Goal: Task Accomplishment & Management: Manage account settings

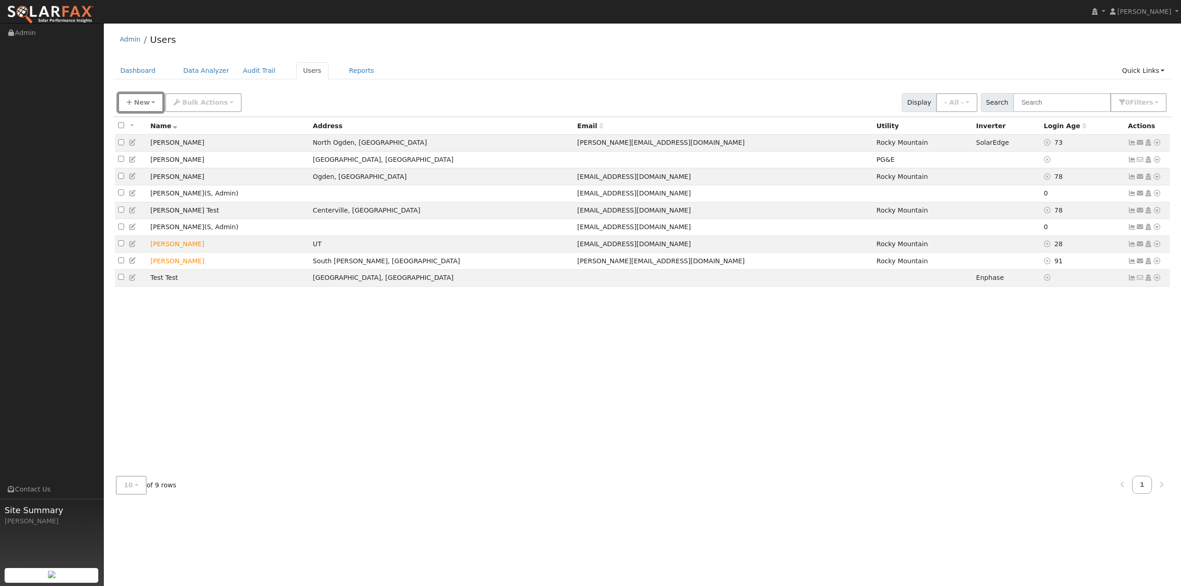
click at [146, 104] on span "New" at bounding box center [142, 102] width 16 height 7
click at [152, 152] on link "Quick Connect" at bounding box center [157, 156] width 77 height 13
click at [141, 101] on span "New" at bounding box center [142, 102] width 16 height 7
click at [153, 122] on link "Add User" at bounding box center [157, 123] width 77 height 13
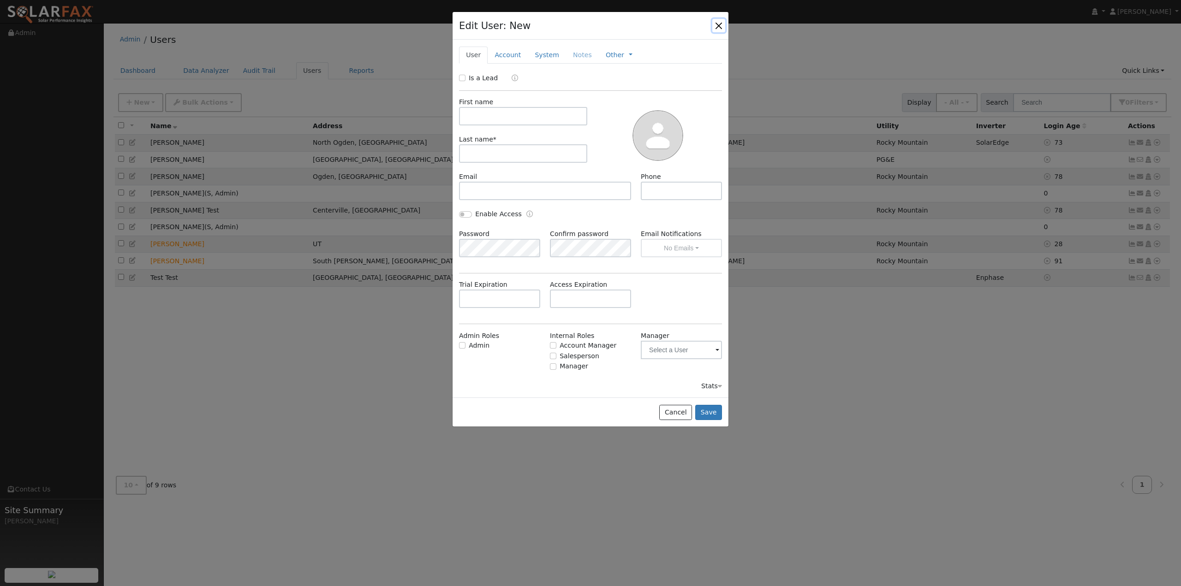
click at [716, 24] on button "button" at bounding box center [718, 25] width 13 height 13
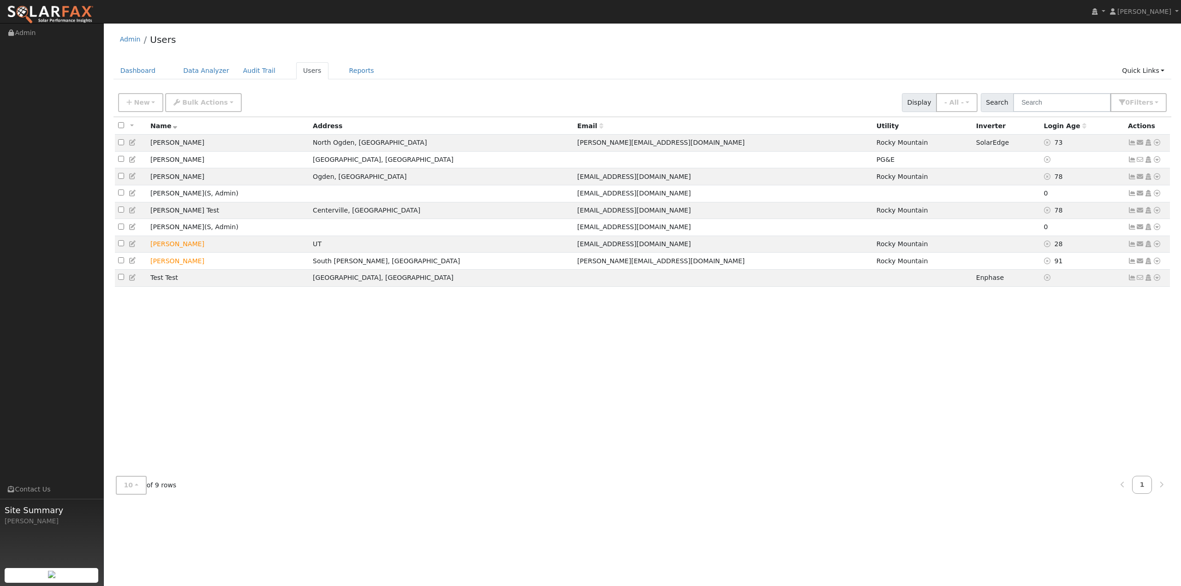
click at [733, 42] on div "Admin Users" at bounding box center [642, 42] width 1058 height 28
click at [1132, 12] on span "[PERSON_NAME]" at bounding box center [1144, 11] width 54 height 7
click at [1143, 45] on link "My Company" at bounding box center [1143, 47] width 76 height 13
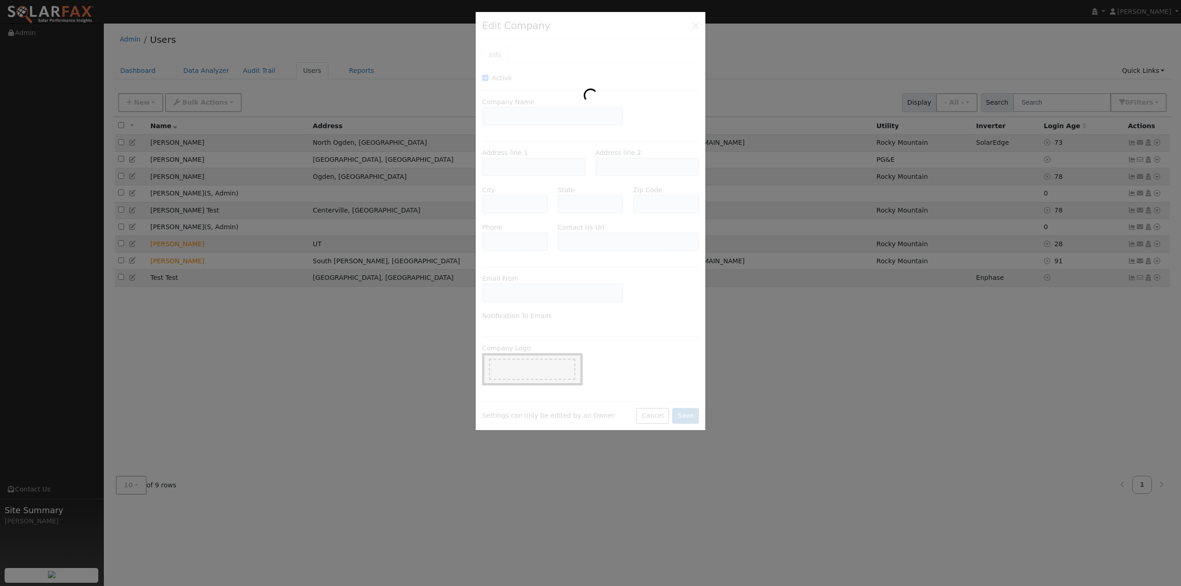
type input "ES Solar"
type input "245 East 2150 North"
type input "Layton"
type input "UT"
type input "84041"
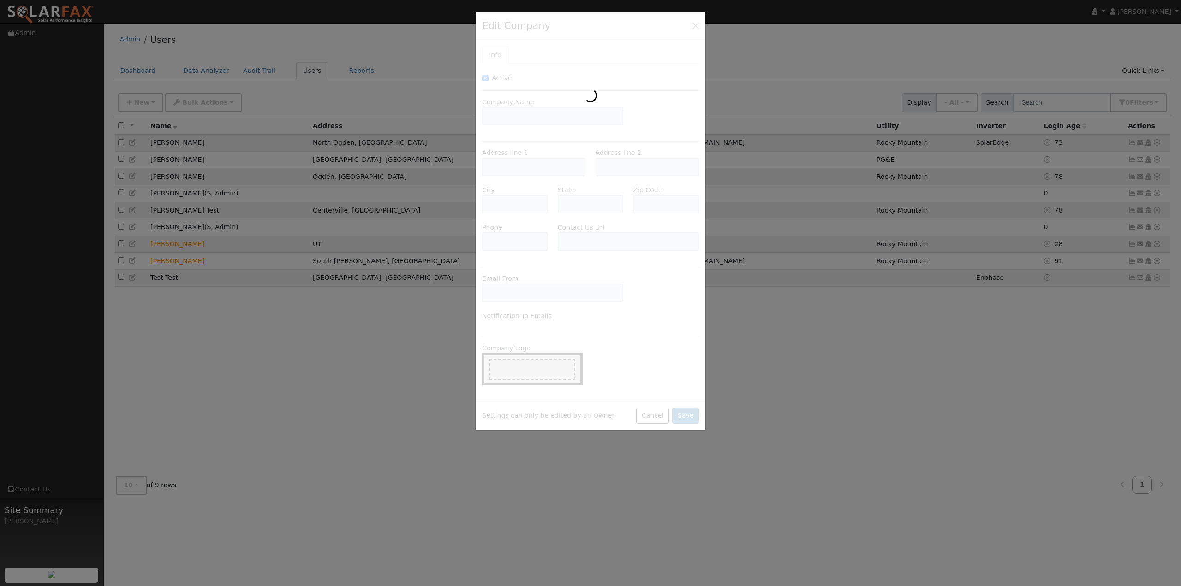
type input "(801) 614-0606"
type input "https://essolar.com/pages/contact"
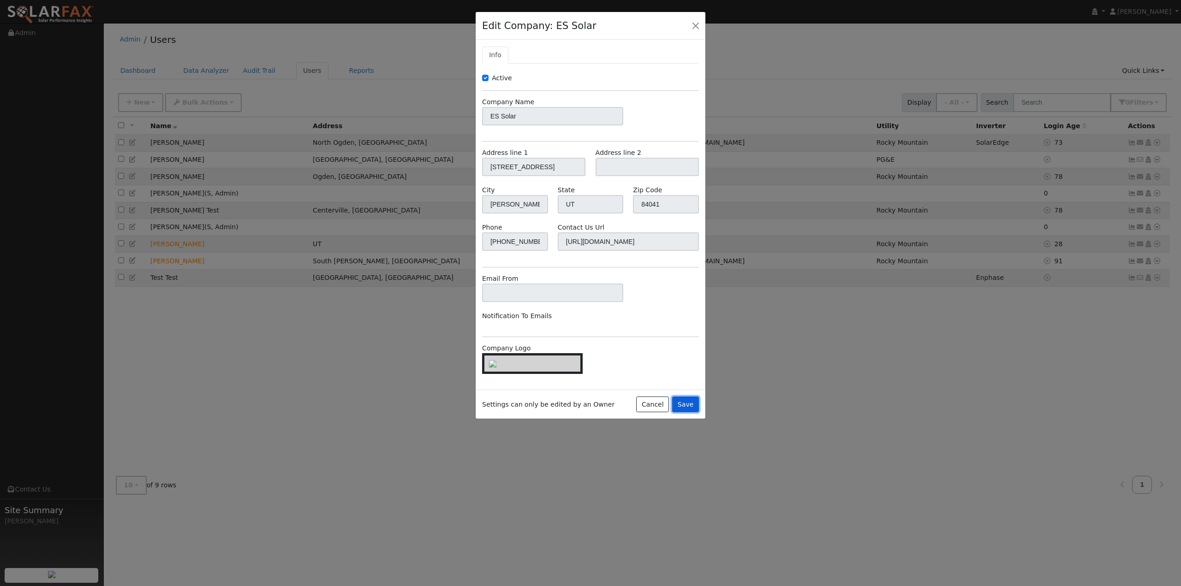
click at [680, 412] on button "Save" at bounding box center [685, 405] width 27 height 16
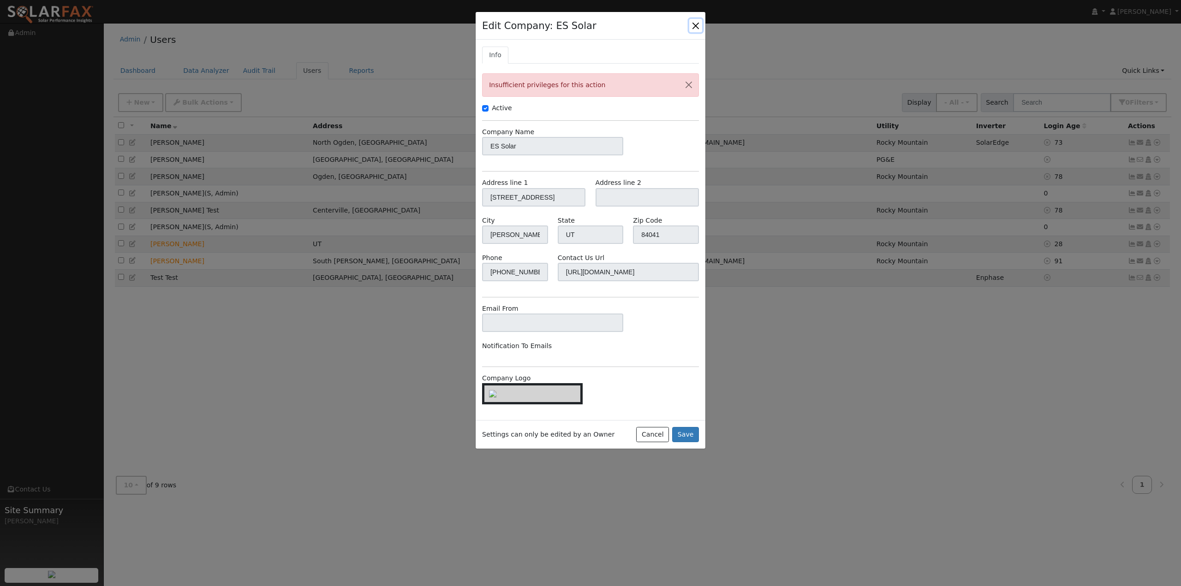
click at [695, 24] on button "button" at bounding box center [695, 25] width 13 height 13
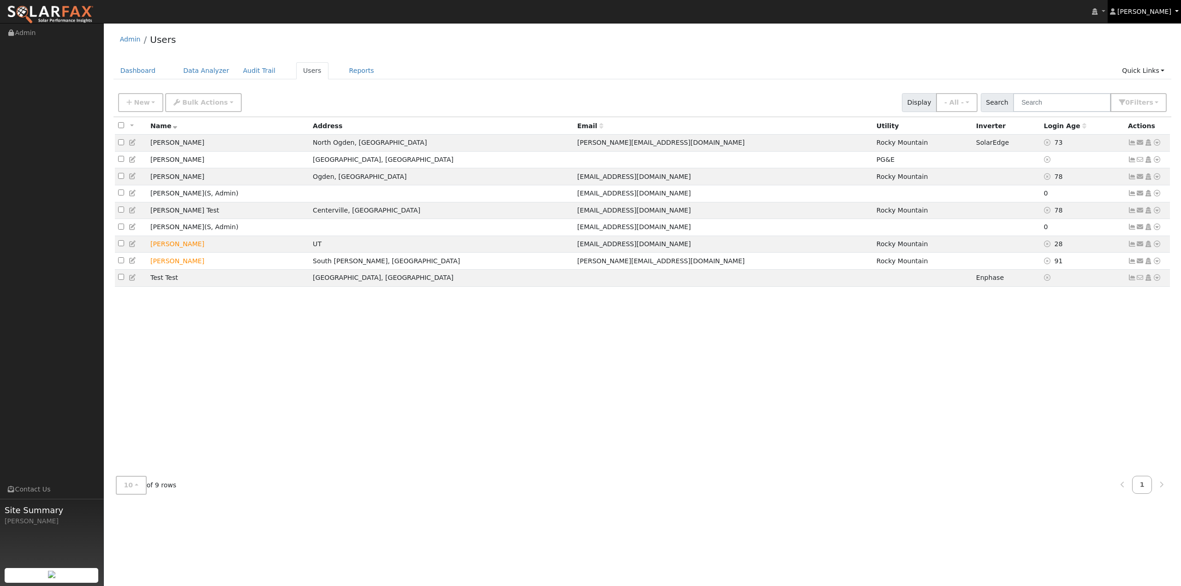
click at [1158, 13] on span "[PERSON_NAME]" at bounding box center [1144, 11] width 54 height 7
click at [1012, 45] on div "Admin Users" at bounding box center [642, 42] width 1058 height 28
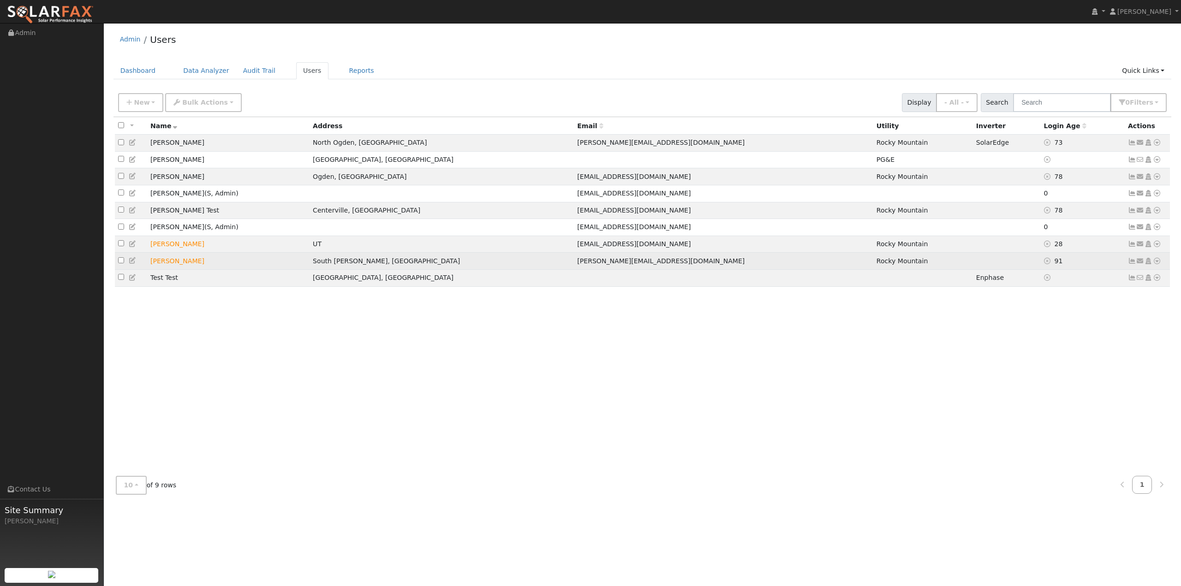
click at [130, 264] on icon at bounding box center [133, 260] width 8 height 6
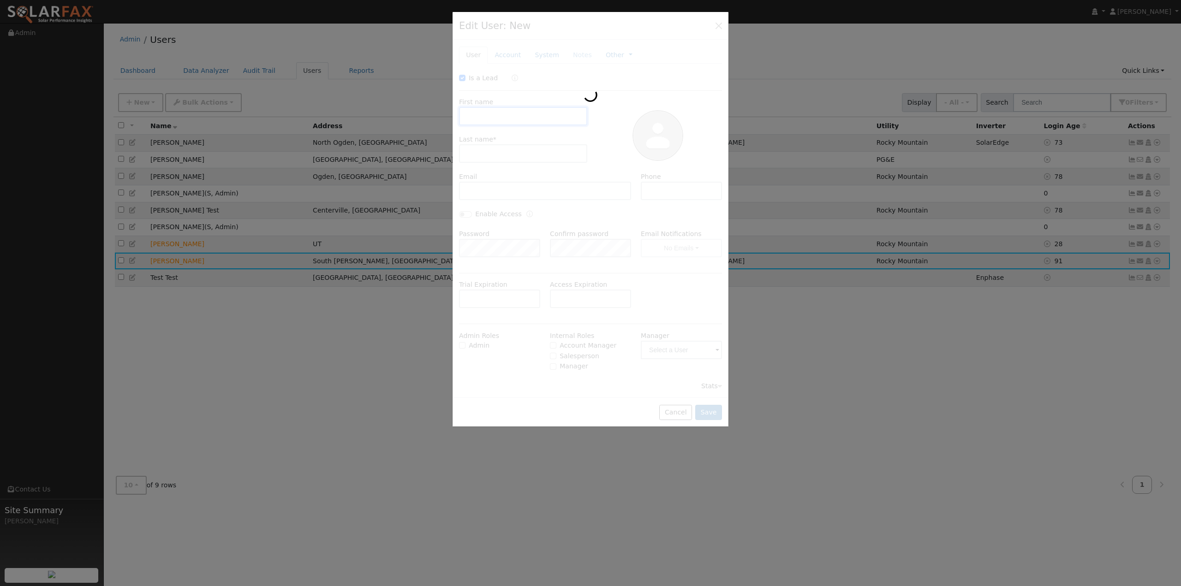
checkbox input "true"
type input "Tyler"
type input "Saucer"
type input "[PERSON_NAME][EMAIL_ADDRESS][DOMAIN_NAME]"
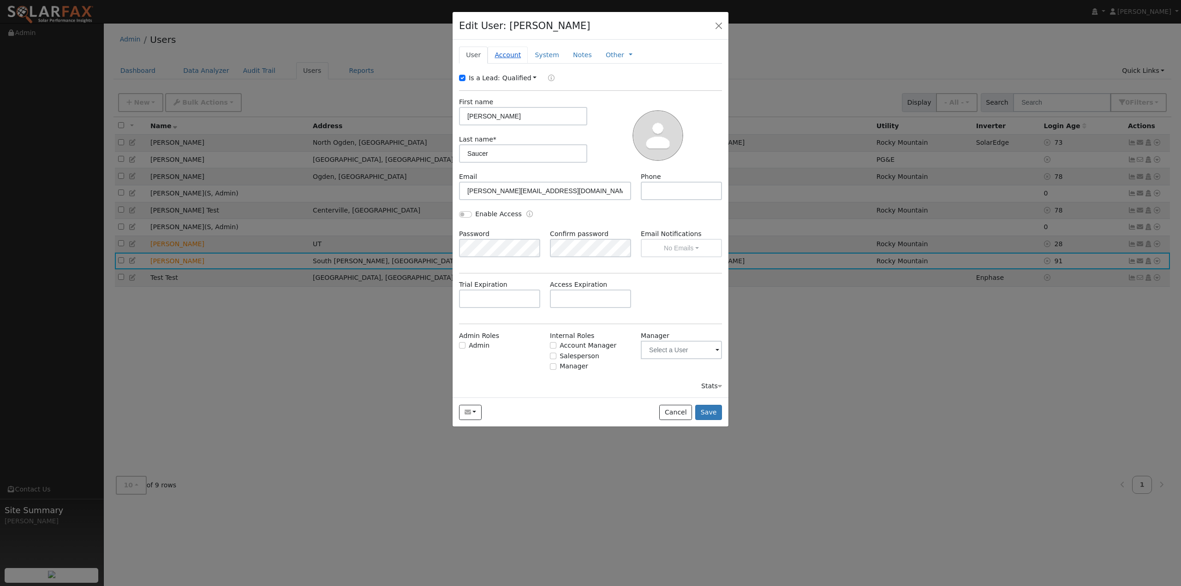
click at [495, 58] on link "Account" at bounding box center [508, 55] width 40 height 17
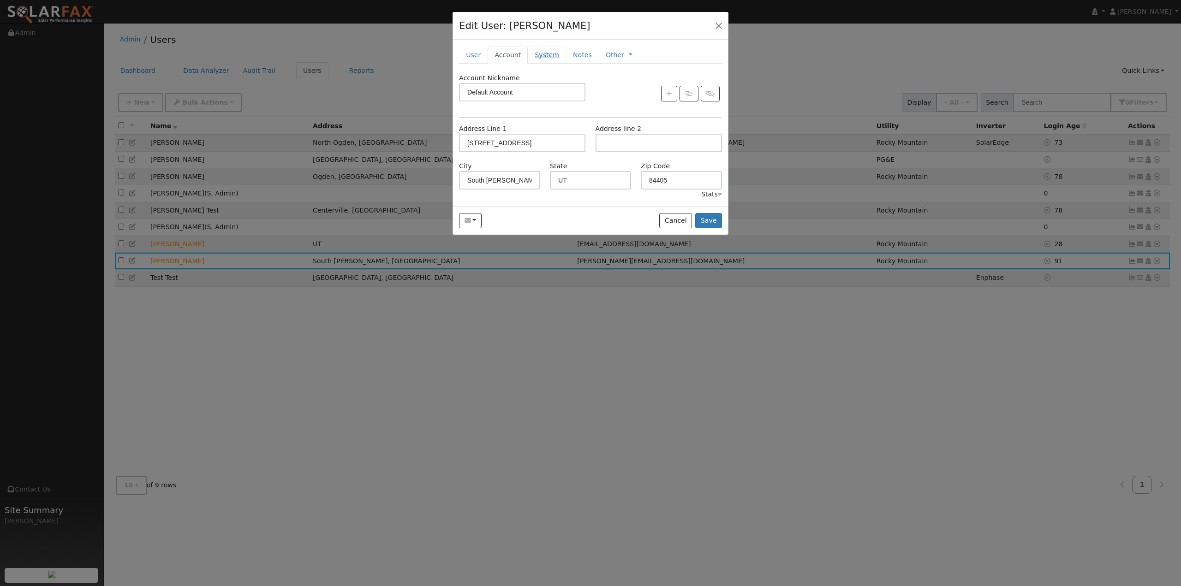
click at [541, 54] on link "System" at bounding box center [547, 55] width 38 height 17
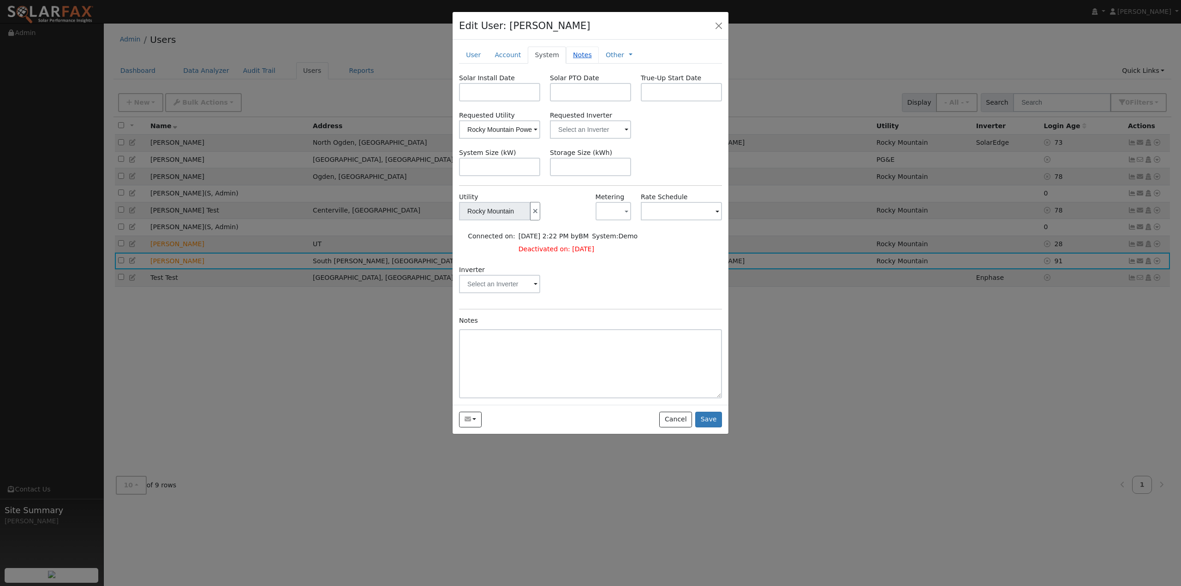
click at [571, 56] on link "Notes" at bounding box center [582, 55] width 33 height 17
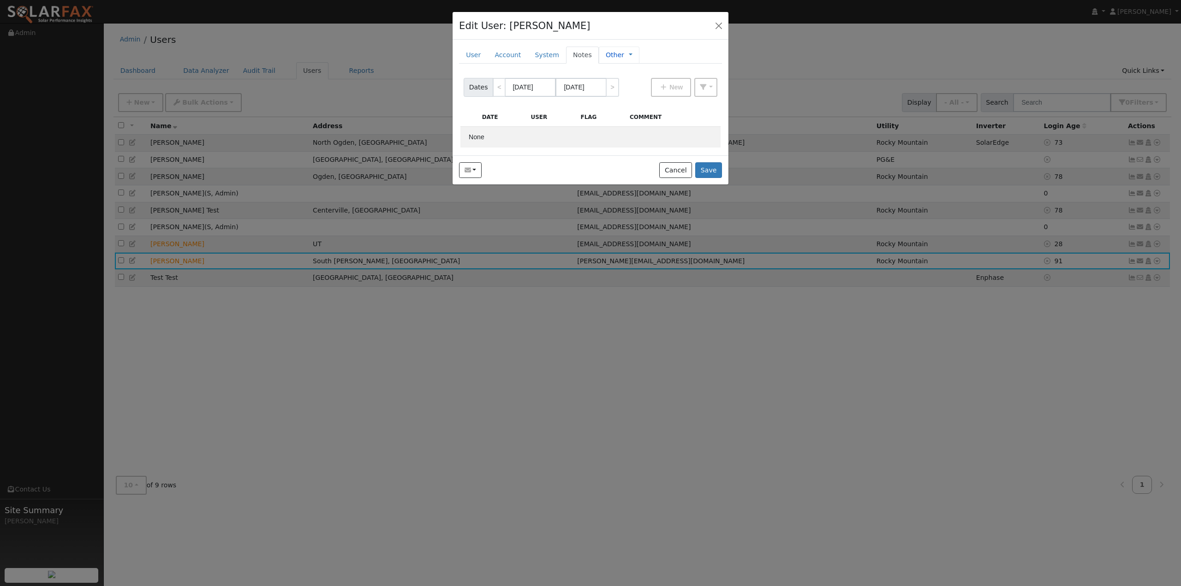
click at [607, 53] on link "Other" at bounding box center [615, 55] width 18 height 10
click at [663, 72] on link "Management" at bounding box center [661, 71] width 64 height 13
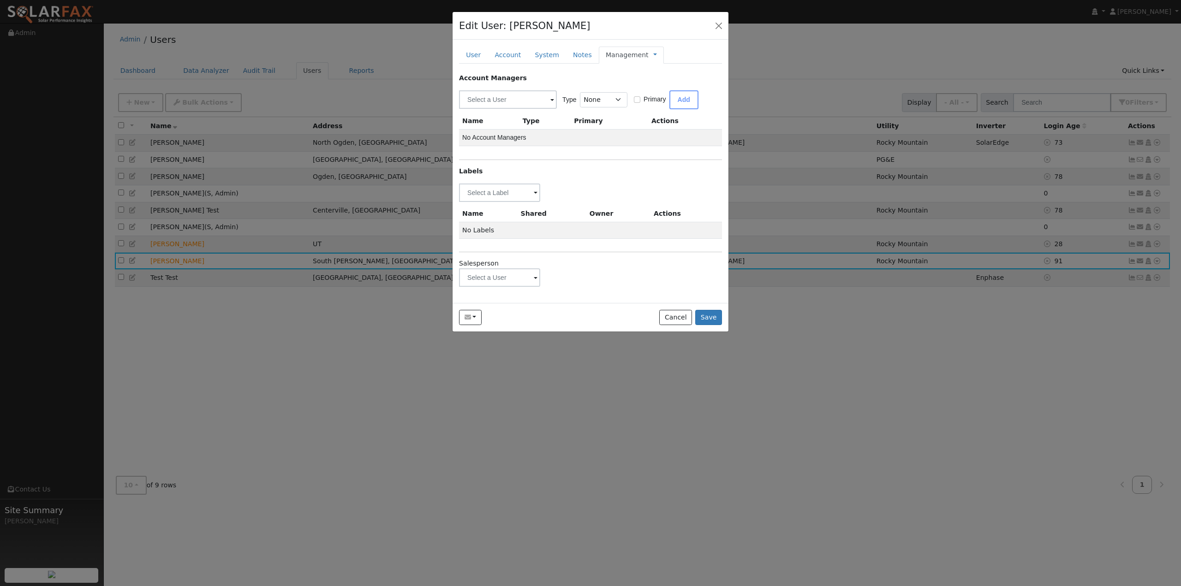
click at [550, 100] on span at bounding box center [552, 100] width 4 height 11
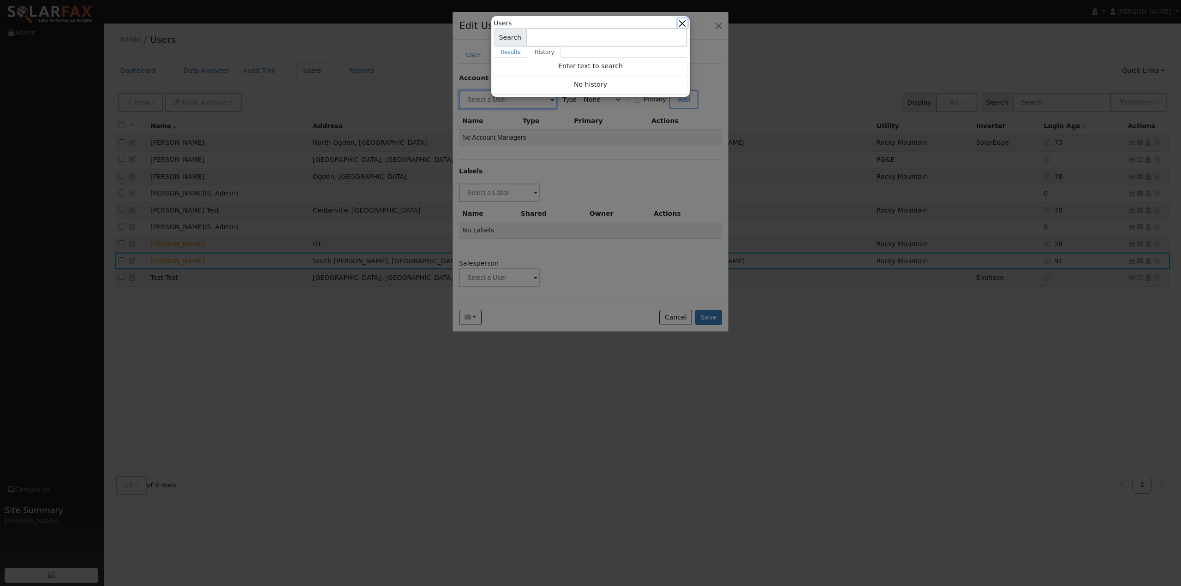
click at [685, 19] on button "button" at bounding box center [683, 23] width 10 height 10
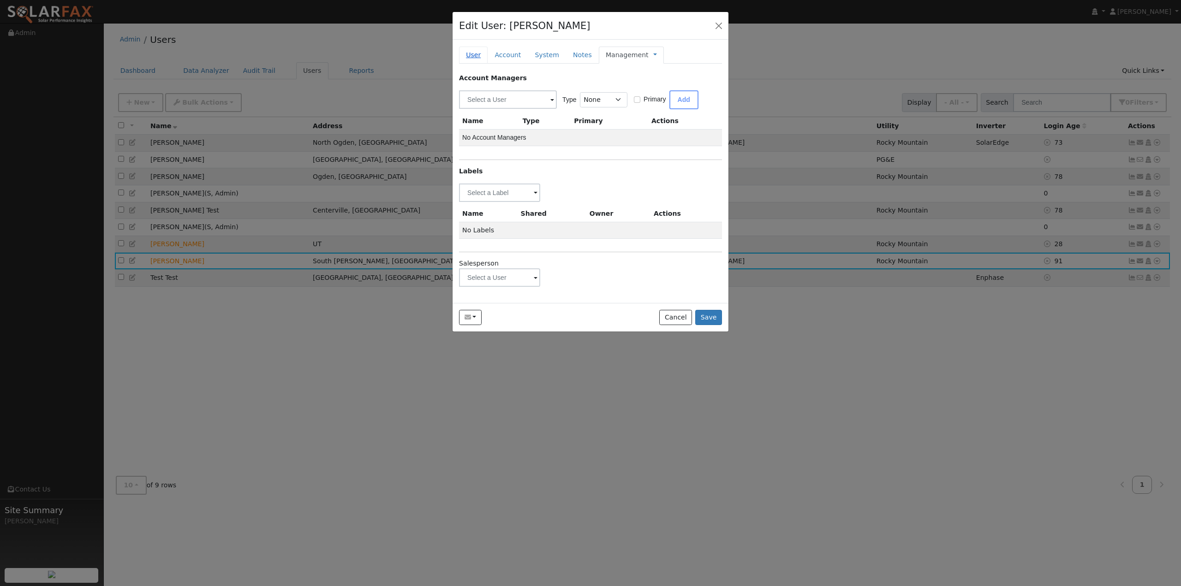
click at [472, 58] on link "User" at bounding box center [473, 55] width 29 height 17
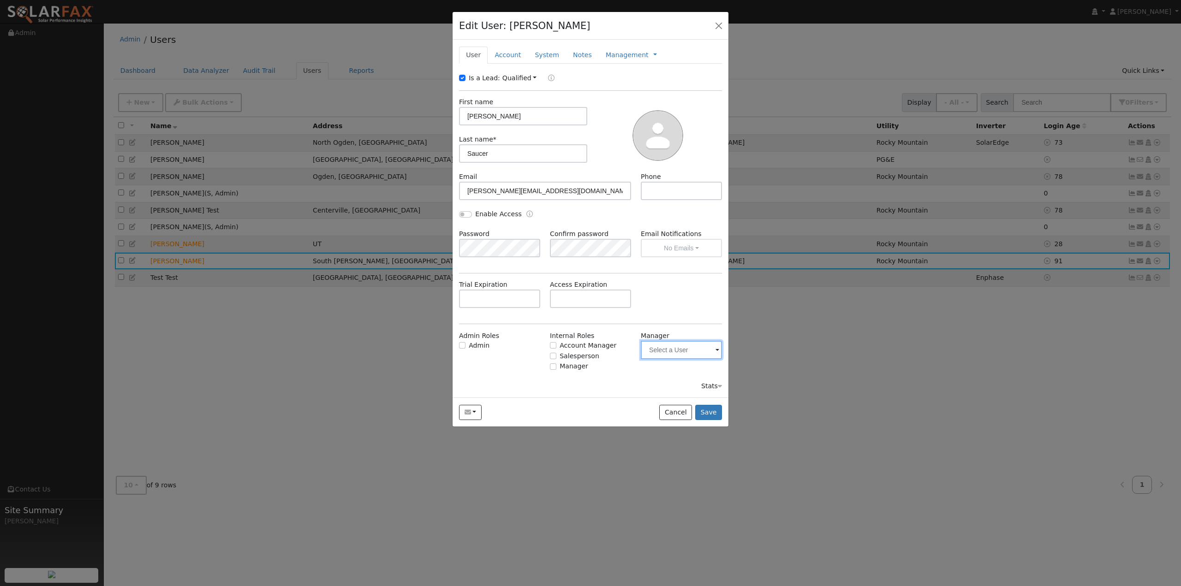
click at [708, 349] on input "text" at bounding box center [681, 350] width 81 height 18
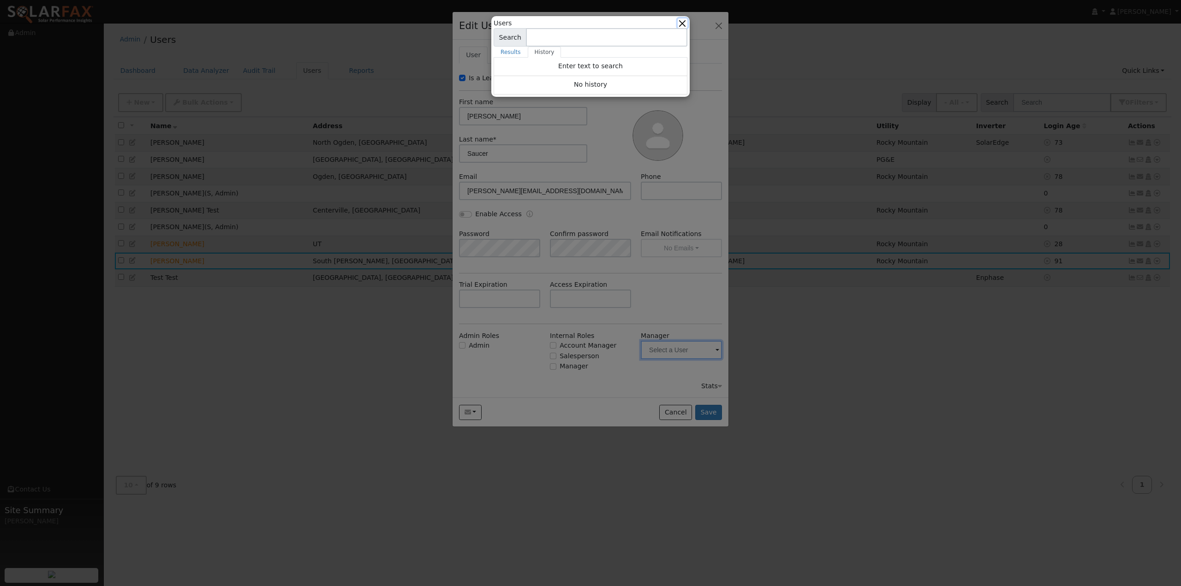
click at [683, 19] on button "button" at bounding box center [683, 23] width 10 height 10
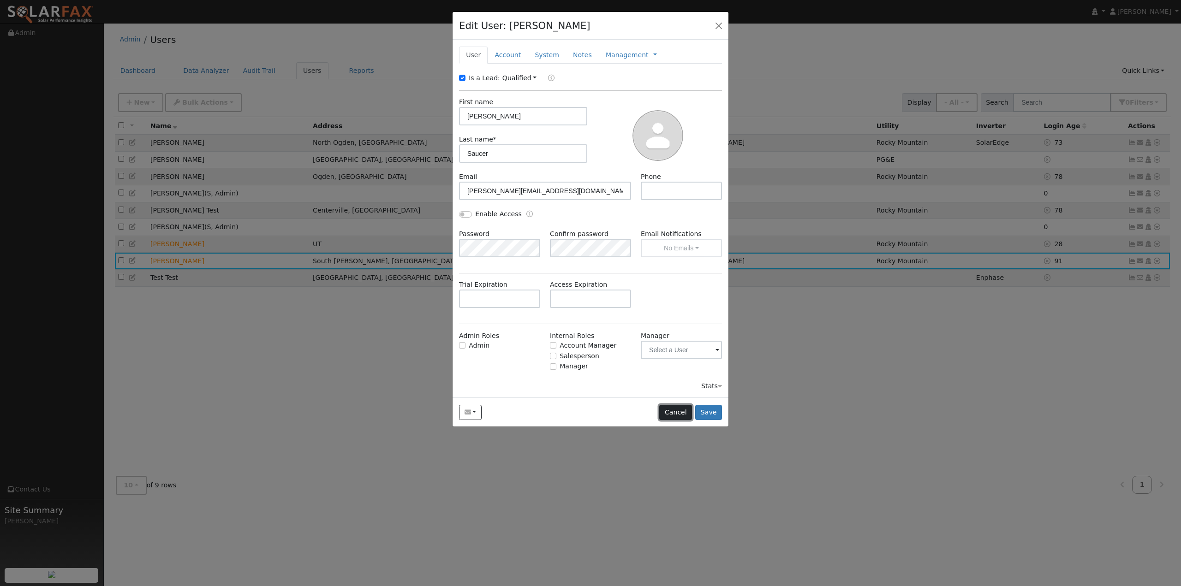
click at [686, 413] on button "Cancel" at bounding box center [675, 413] width 33 height 16
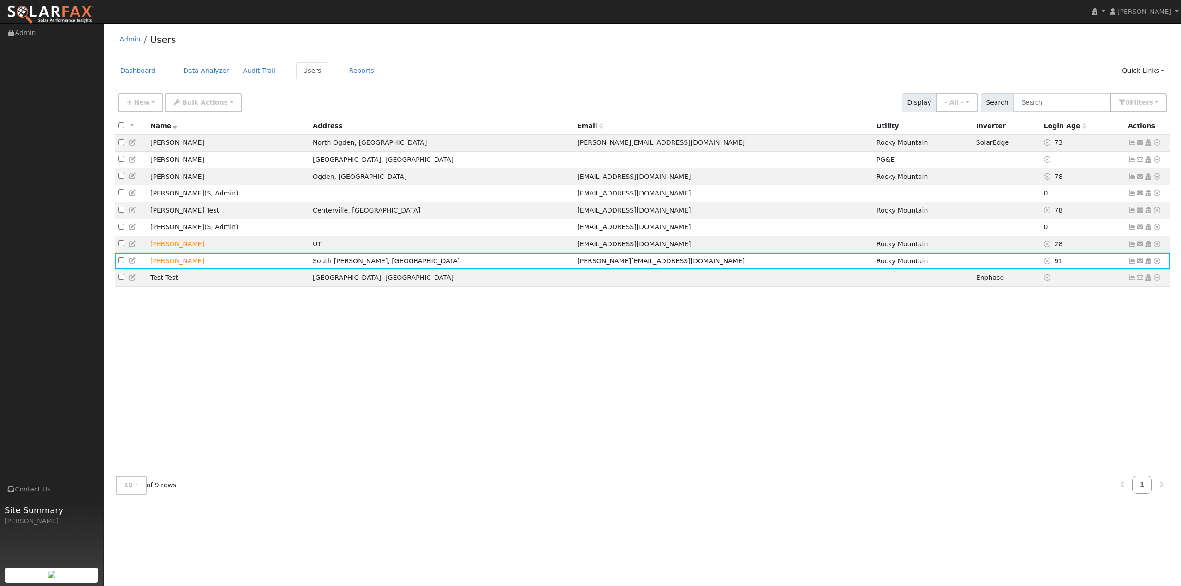
click at [629, 342] on div "All None All on page None on page Name Address Email Utility Inverter Login Age…" at bounding box center [642, 293] width 1058 height 352
click at [475, 53] on div "Admin Users" at bounding box center [642, 42] width 1058 height 28
click at [131, 247] on icon at bounding box center [133, 244] width 8 height 6
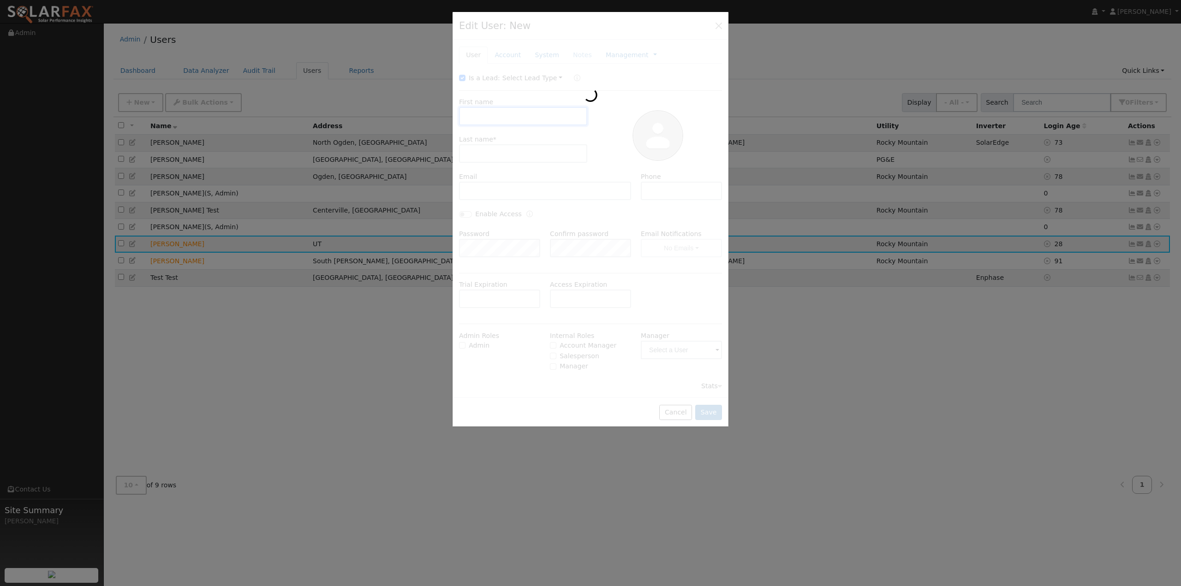
type input "Winston"
type input "Petersen"
type input "[EMAIL_ADDRESS][DOMAIN_NAME]"
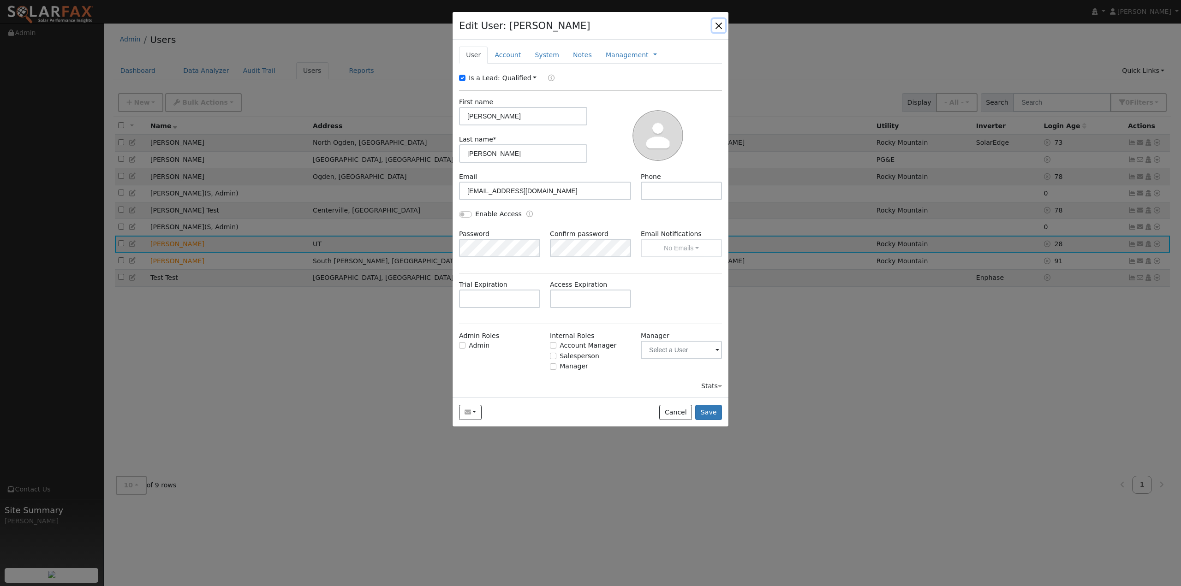
click at [716, 26] on button "button" at bounding box center [718, 25] width 13 height 13
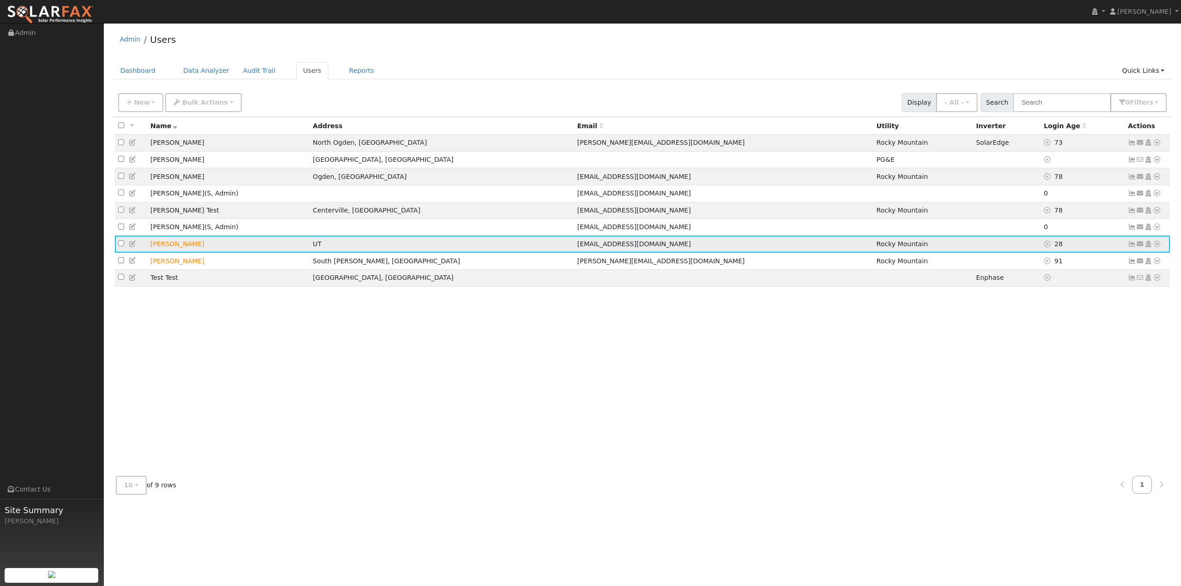
click at [1157, 247] on icon at bounding box center [1157, 244] width 8 height 6
click at [1145, 266] on link "Data Analyzer" at bounding box center [1126, 260] width 67 height 13
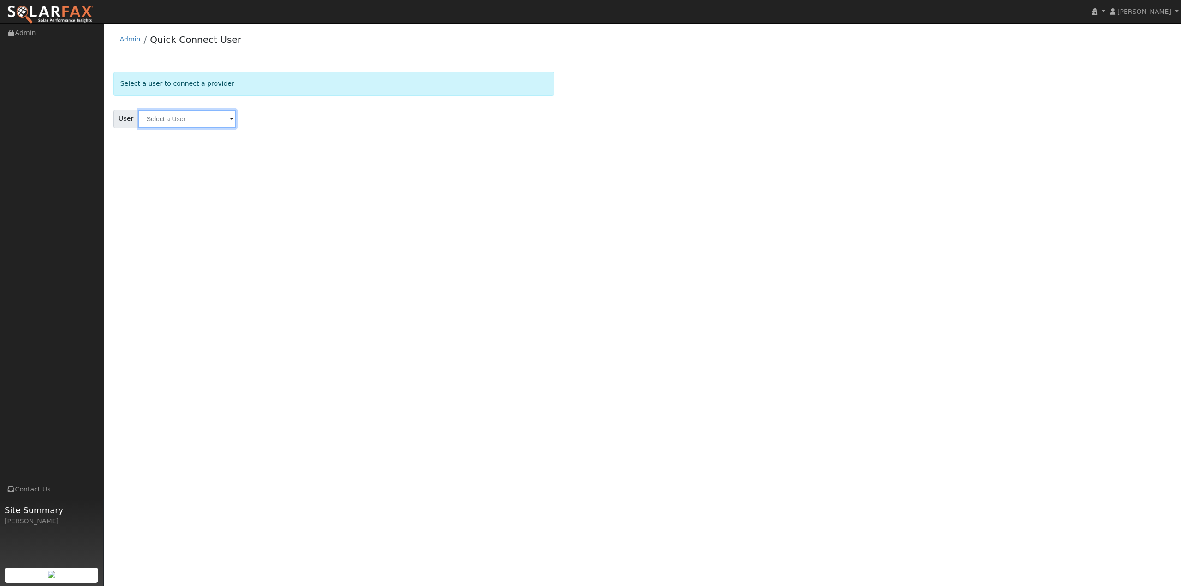
click at [212, 121] on input "text" at bounding box center [187, 119] width 98 height 18
click at [253, 119] on div "User Results Enter text to search Enter text to search No history" at bounding box center [333, 119] width 441 height 18
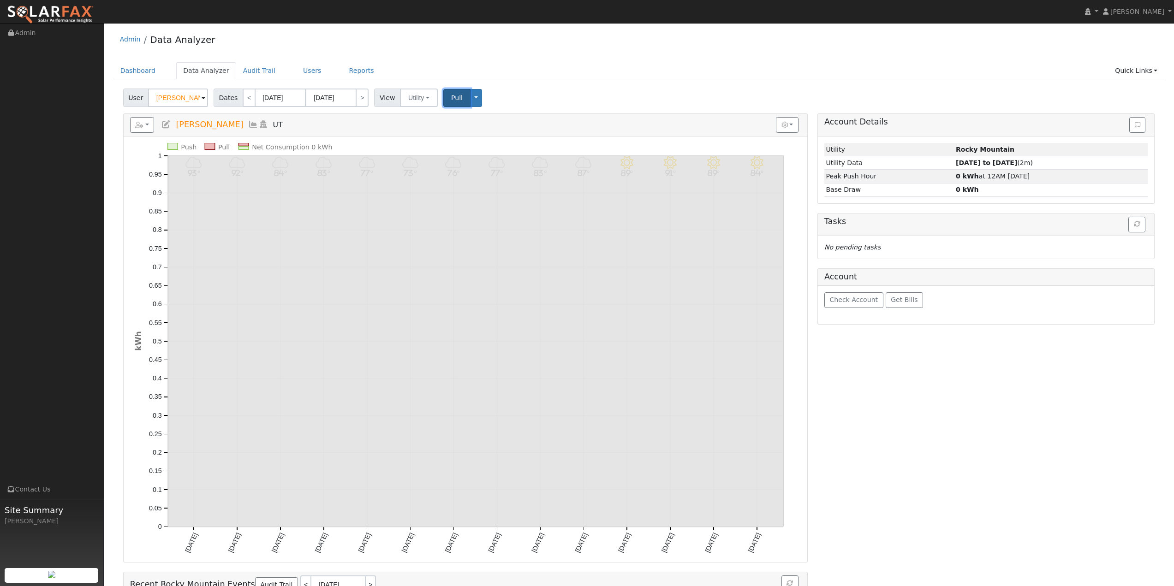
click at [451, 97] on span "Pull" at bounding box center [457, 97] width 12 height 7
click at [910, 384] on div "Account Details Issue History Date By Flag Comment Type No Issue History Loadin…" at bounding box center [985, 383] width 347 height 541
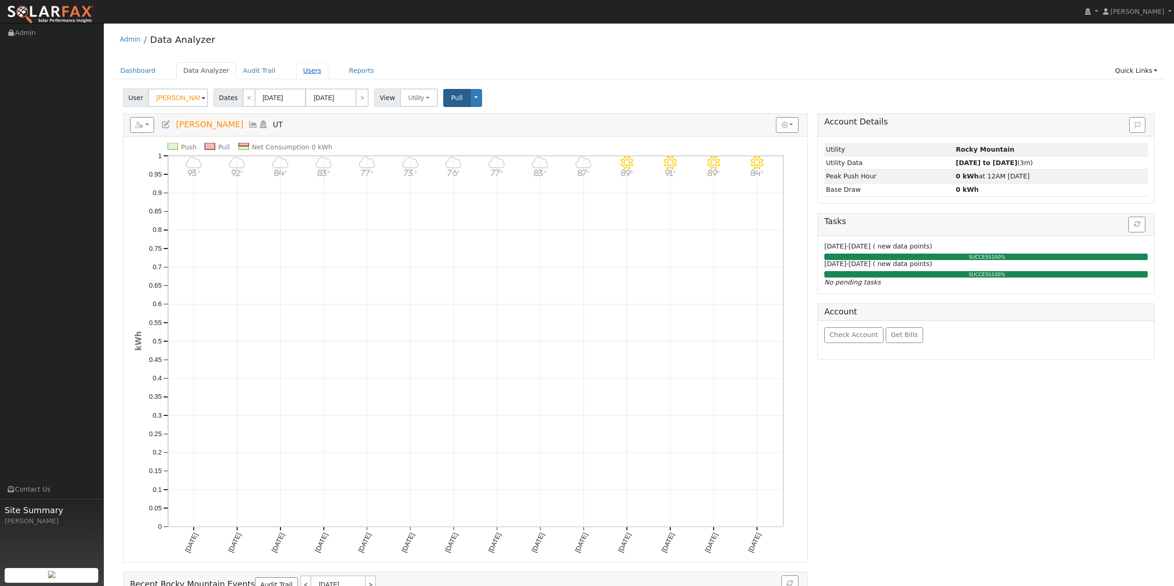
click at [305, 74] on link "Users" at bounding box center [312, 70] width 32 height 17
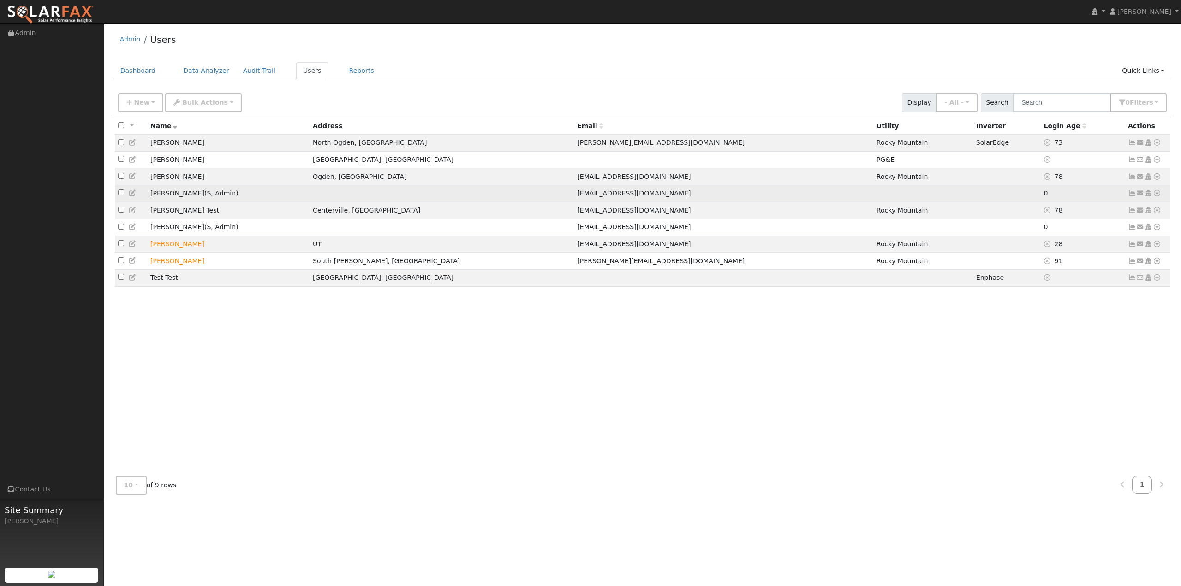
click at [1158, 197] on icon at bounding box center [1157, 193] width 8 height 6
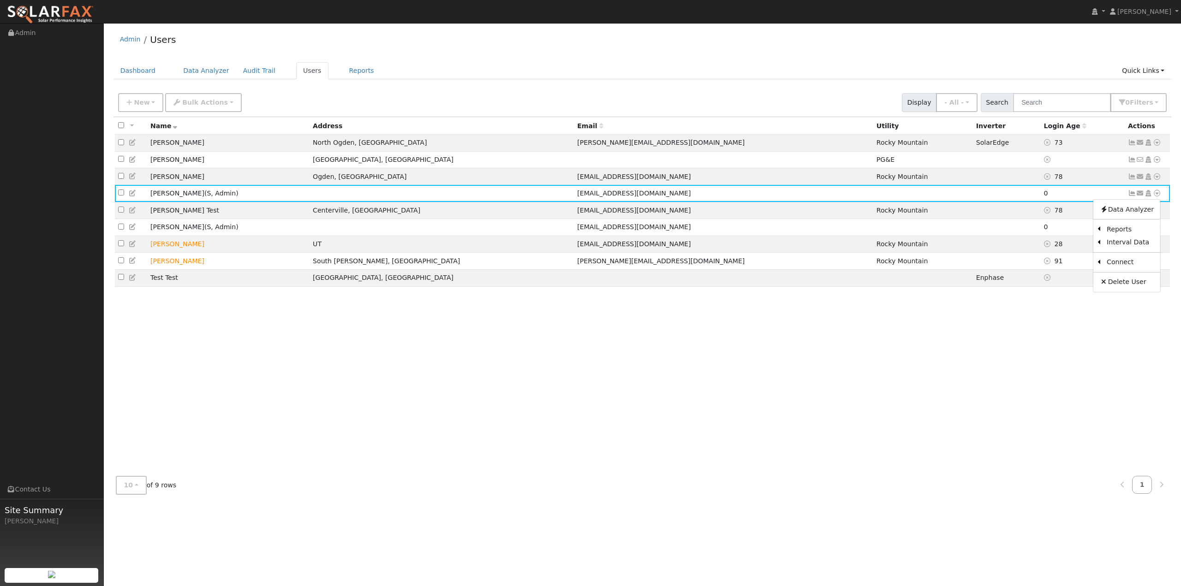
click at [649, 445] on div "All None All on page None on page Name Address Email Utility Inverter Login Age…" at bounding box center [642, 293] width 1058 height 352
click at [1156, 214] on icon at bounding box center [1157, 210] width 8 height 6
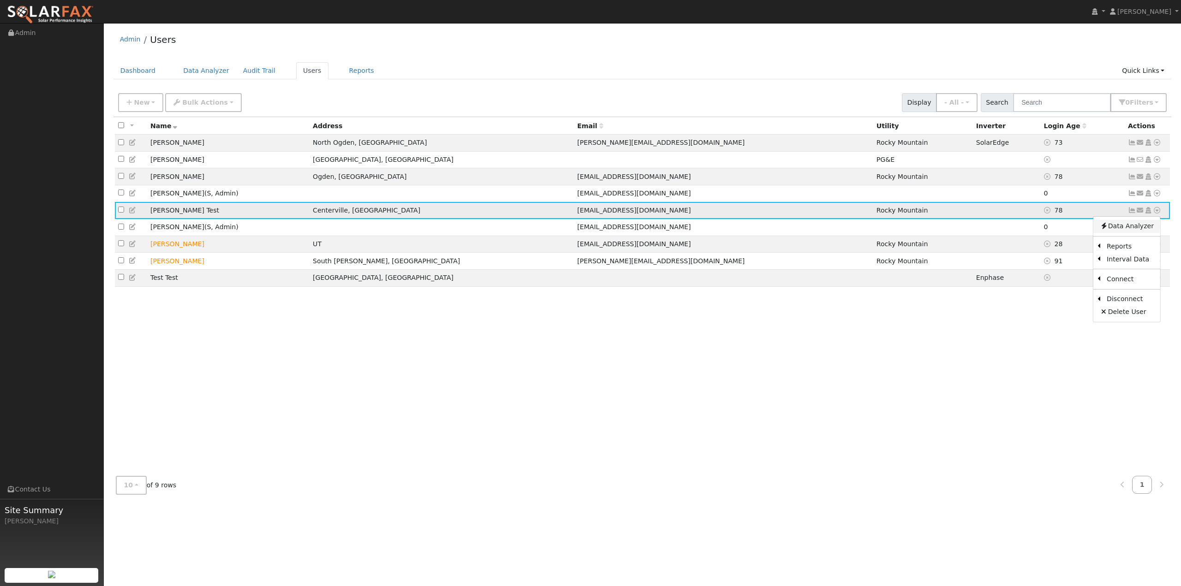
click at [1144, 229] on link "Data Analyzer" at bounding box center [1126, 226] width 67 height 13
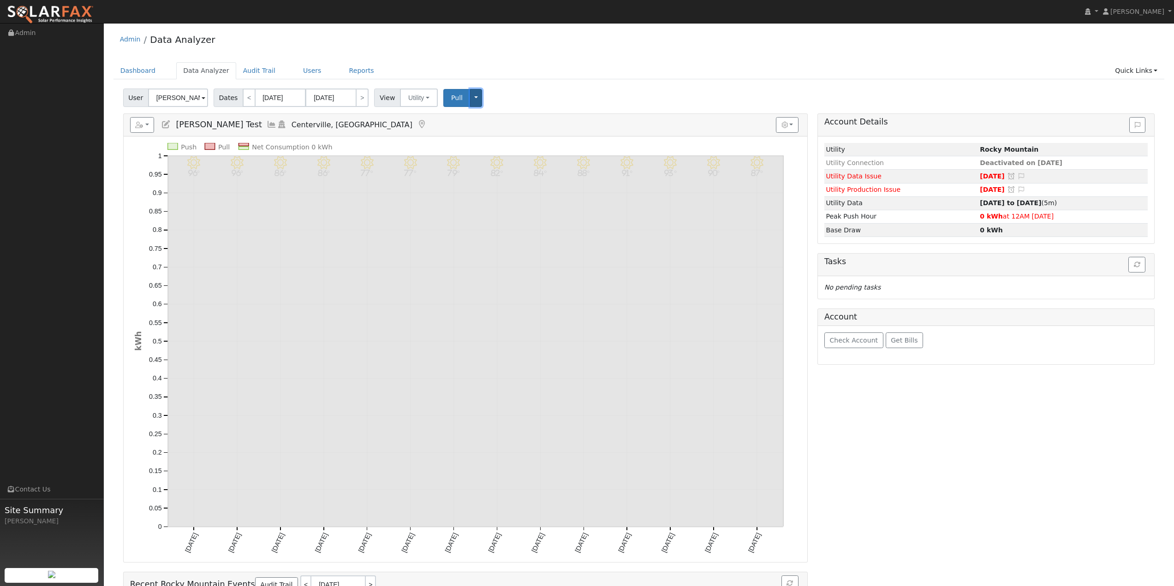
click at [471, 100] on button "Toggle Dropdown" at bounding box center [476, 98] width 12 height 18
click at [514, 93] on div "User [PERSON_NAME] Test Account Default Account Default Account [STREET_ADDRESS…" at bounding box center [638, 96] width 1035 height 22
click at [451, 98] on span "Pull" at bounding box center [457, 97] width 12 height 7
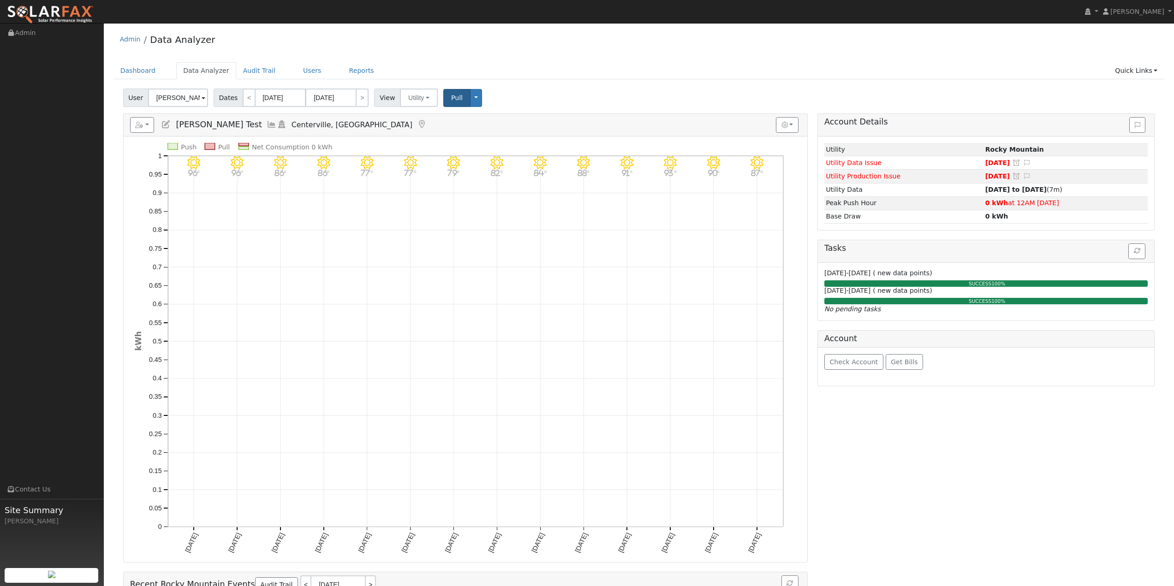
click at [202, 97] on span at bounding box center [204, 98] width 4 height 11
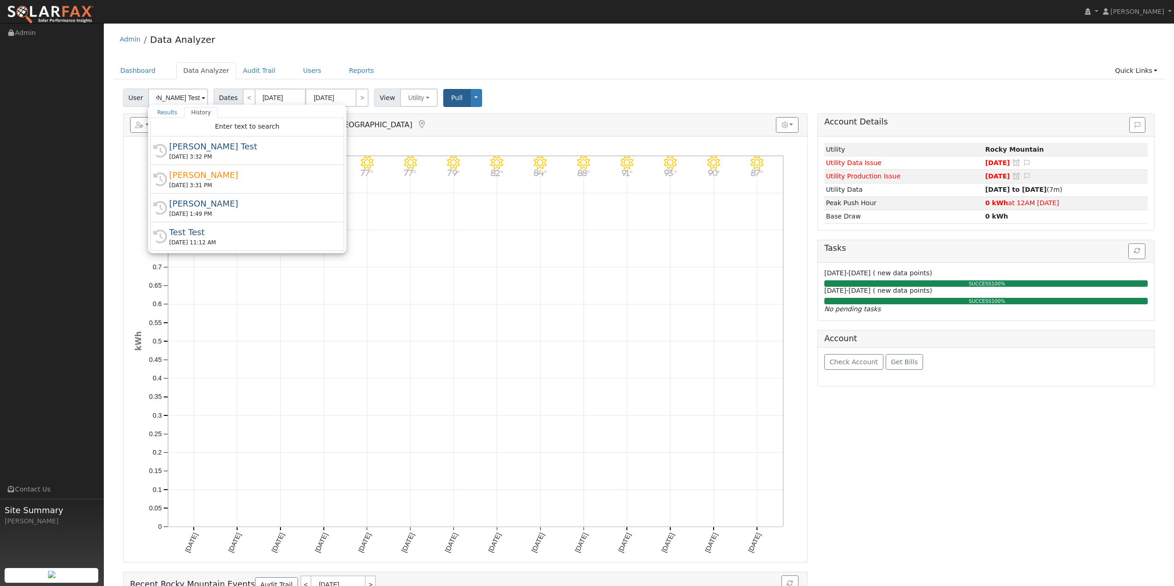
click at [609, 97] on div "User Brayden Macfarlane Test Results History "Brayden Macfarlane Test" not foun…" at bounding box center [638, 96] width 1035 height 22
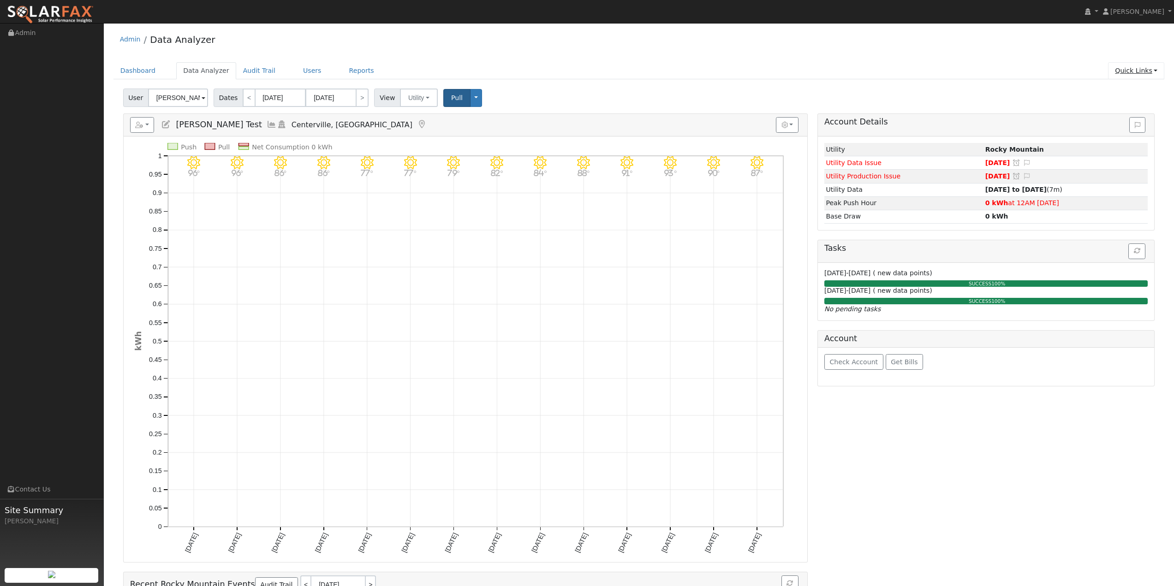
click at [1131, 71] on link "Quick Links" at bounding box center [1136, 70] width 56 height 17
click at [894, 366] on span "Get Bills" at bounding box center [904, 361] width 27 height 7
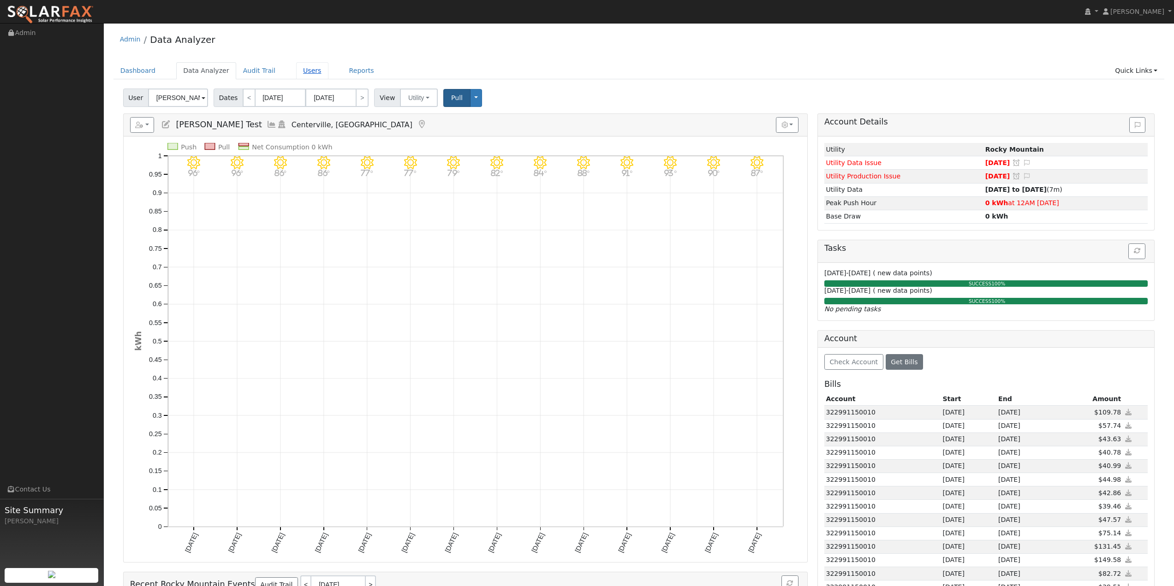
click at [296, 72] on link "Users" at bounding box center [312, 70] width 32 height 17
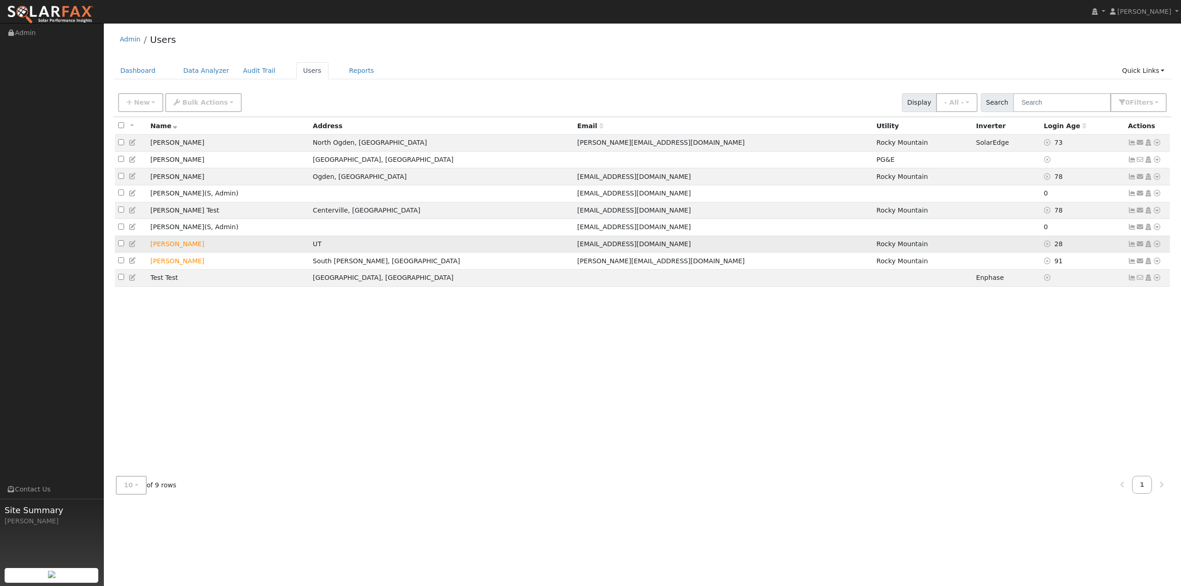
click at [1157, 247] on icon at bounding box center [1157, 244] width 8 height 6
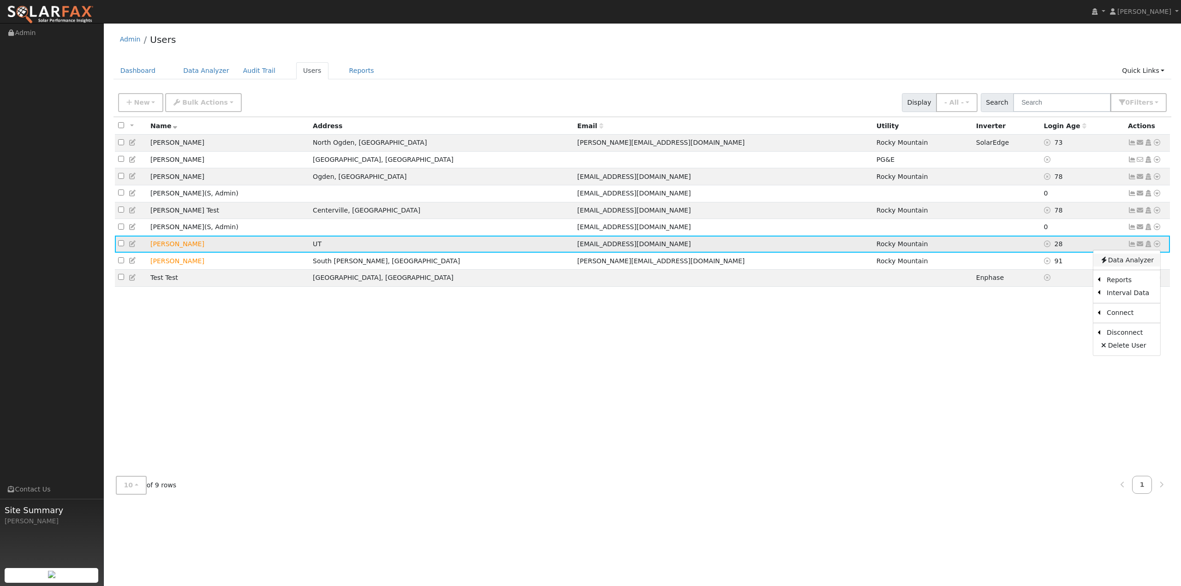
click at [1146, 267] on link "Data Analyzer" at bounding box center [1126, 260] width 67 height 13
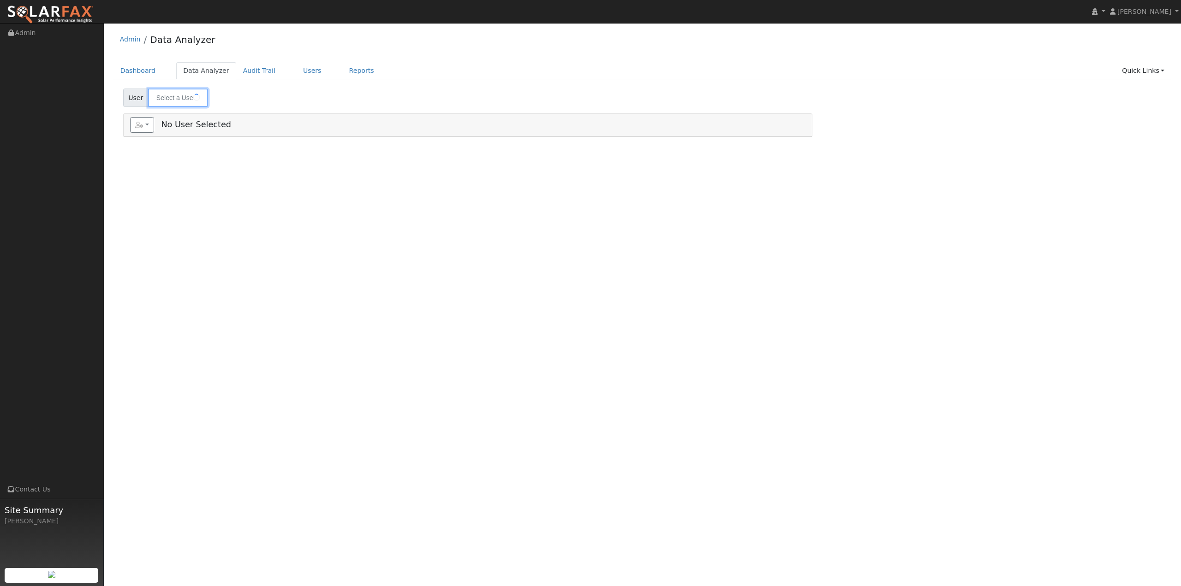
type input "[PERSON_NAME]"
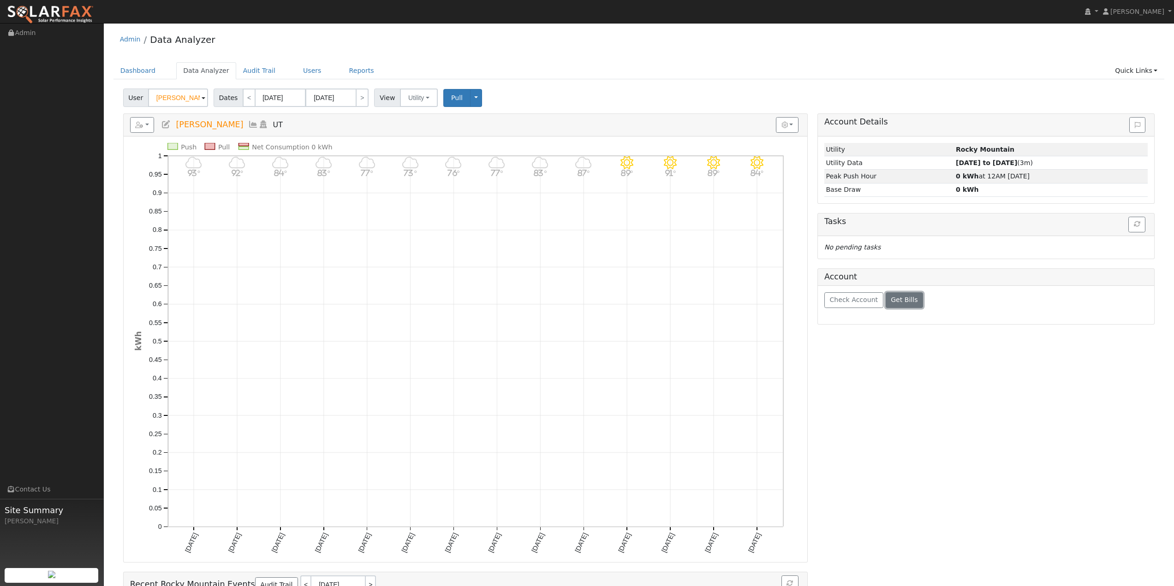
click at [896, 304] on span "Get Bills" at bounding box center [904, 299] width 27 height 7
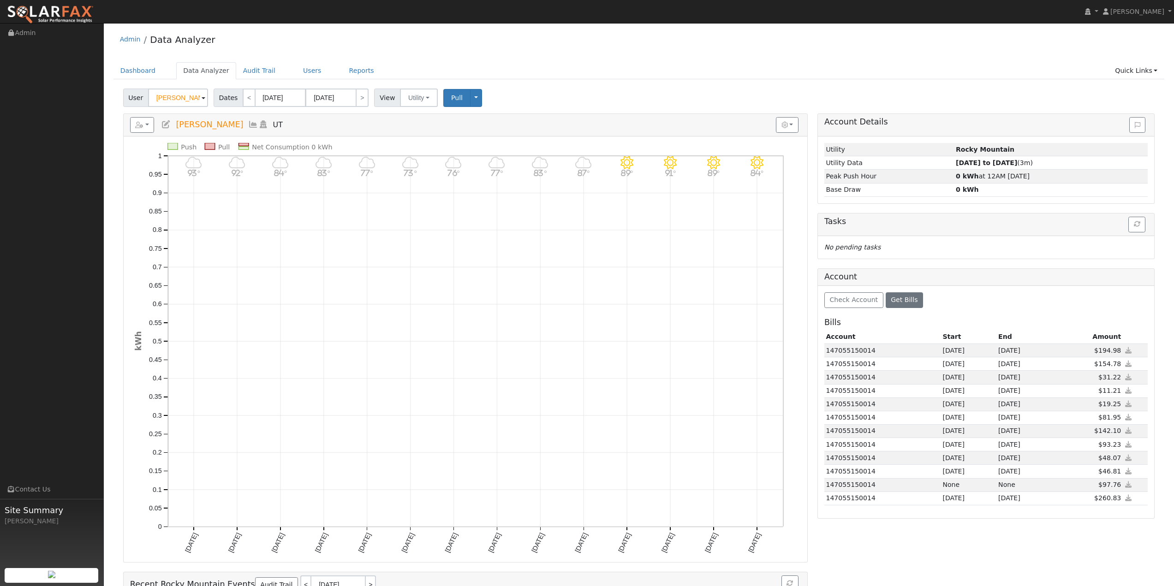
click at [846, 69] on ul "Dashboard Data Analyzer Audit Trail Users Reports Quick Links Quick Add Quick C…" at bounding box center [638, 70] width 1051 height 17
click at [585, 59] on div "Admin Data Analyzer Dashboard Data Analyzer Audit Trail Users Reports Quick Lin…" at bounding box center [638, 368] width 1061 height 681
click at [125, 41] on link "Admin" at bounding box center [130, 39] width 21 height 7
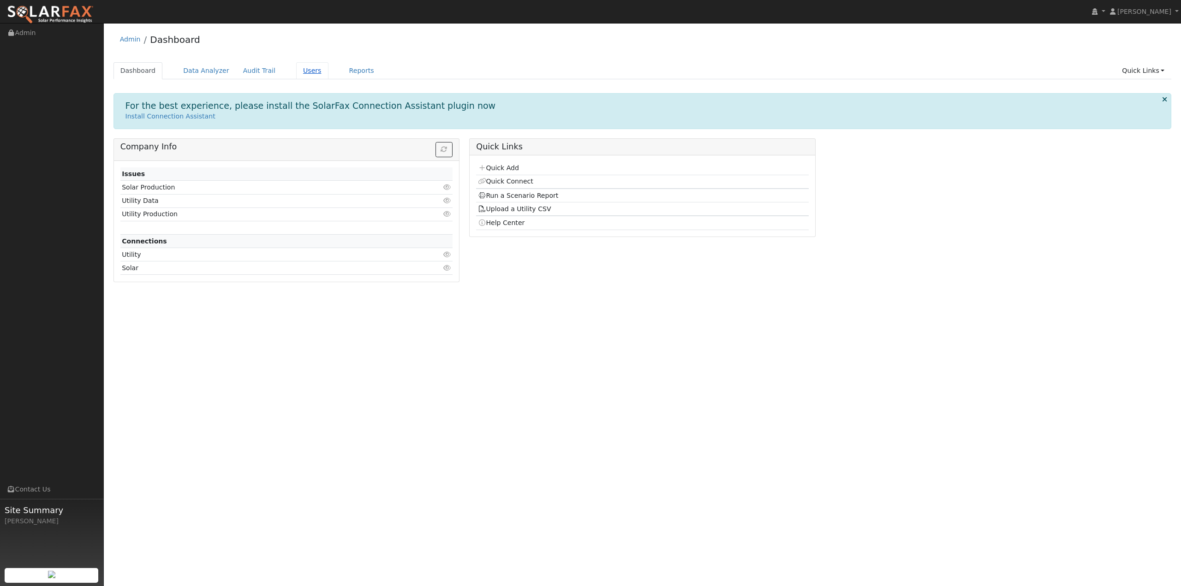
click at [297, 72] on link "Users" at bounding box center [312, 70] width 32 height 17
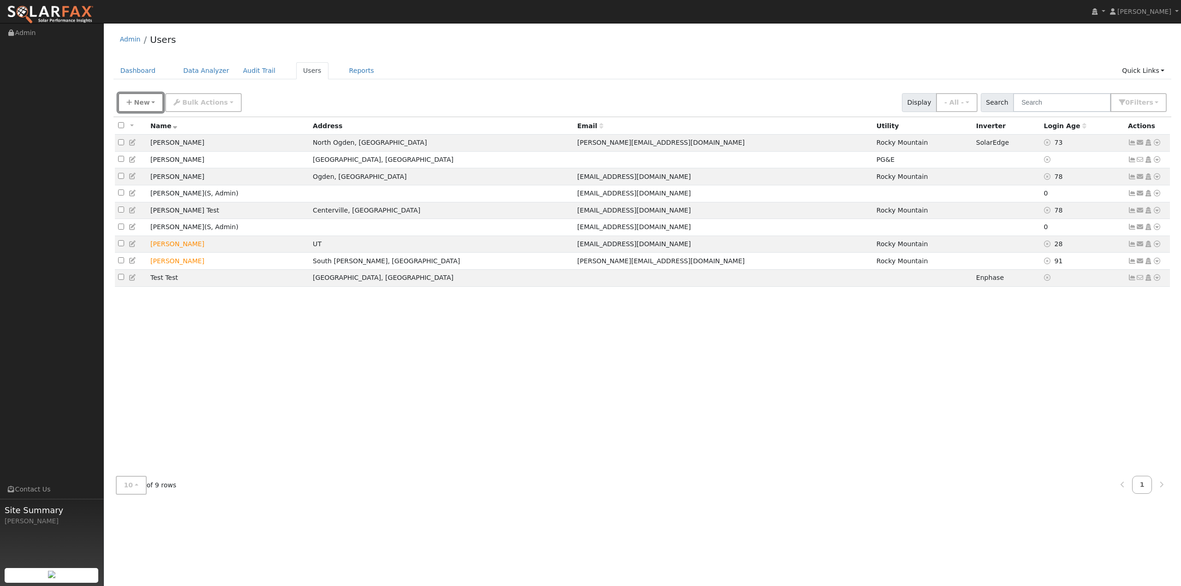
click at [141, 100] on span "New" at bounding box center [142, 102] width 16 height 7
click at [154, 121] on link "Add User" at bounding box center [157, 123] width 77 height 13
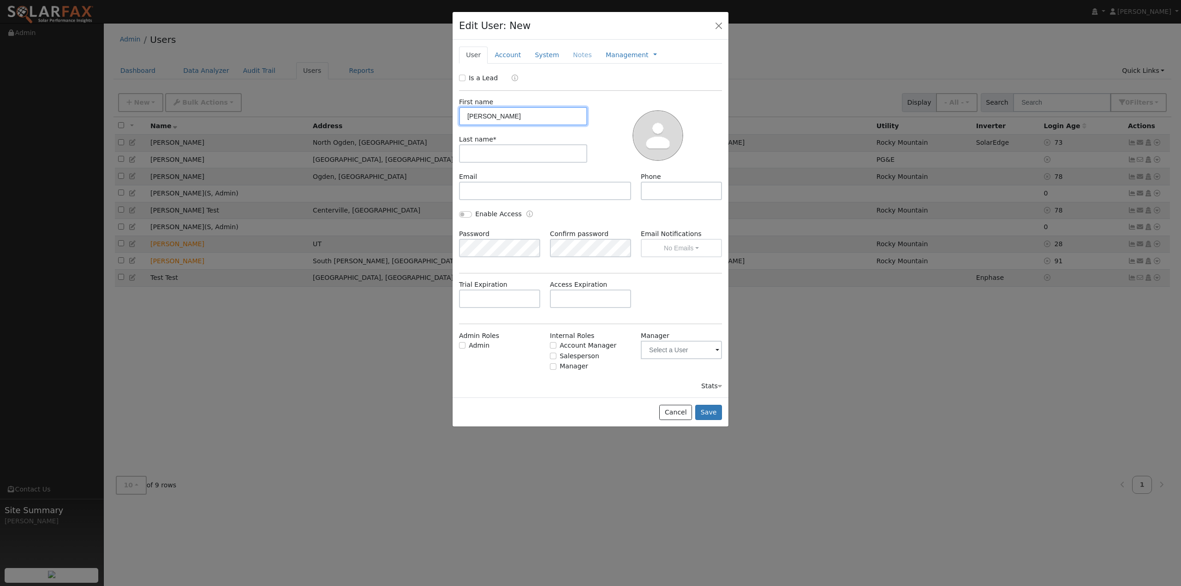
type input "[PERSON_NAME]"
type input "Bodily"
paste input "[EMAIL_ADDRESS][DOMAIN_NAME]"
type input "[EMAIL_ADDRESS][DOMAIN_NAME]"
click at [675, 352] on input "text" at bounding box center [681, 350] width 81 height 18
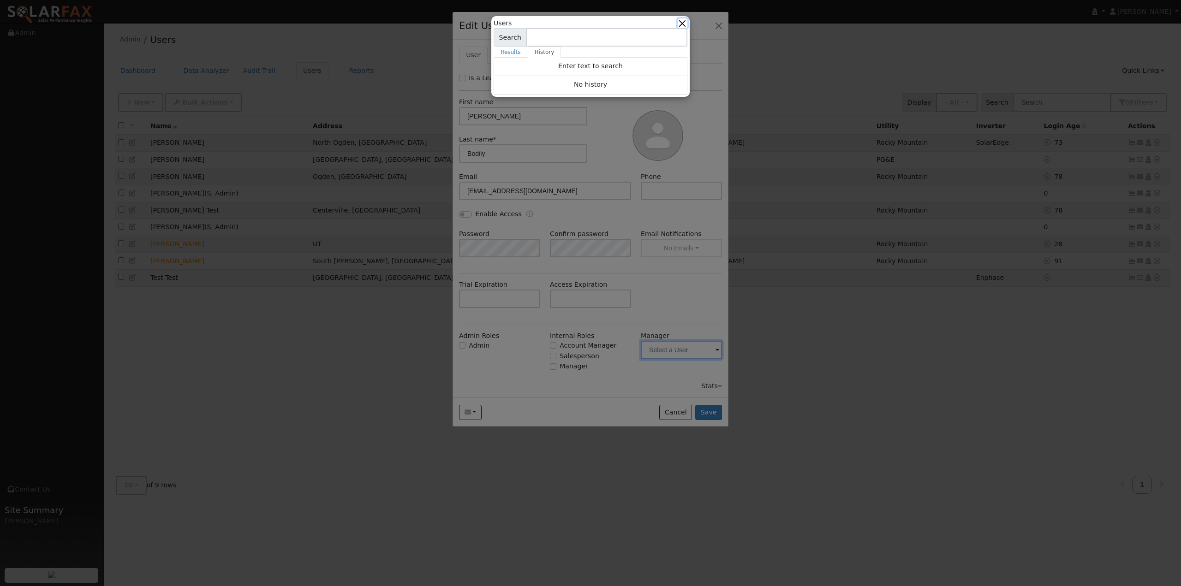
click at [683, 23] on button "button" at bounding box center [683, 23] width 10 height 10
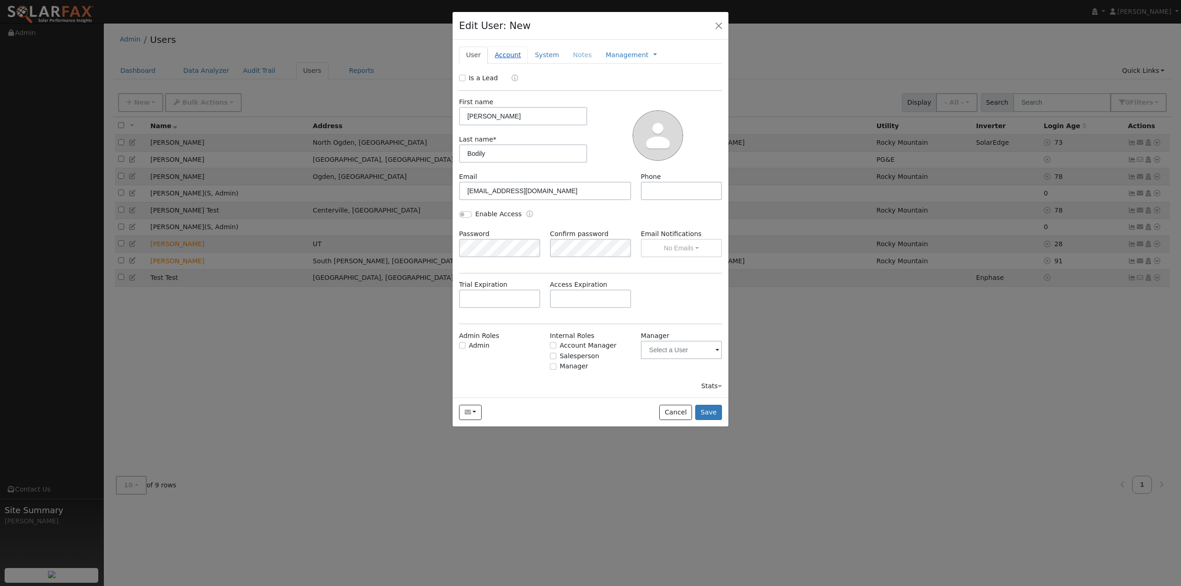
click at [512, 56] on link "Account" at bounding box center [508, 55] width 40 height 17
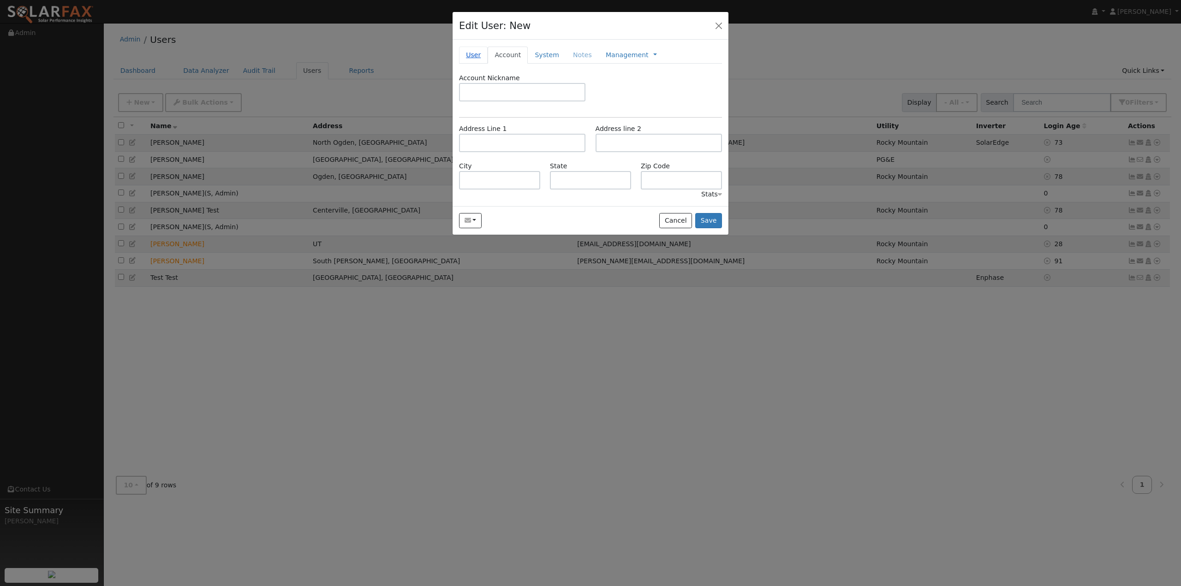
click at [478, 51] on link "User" at bounding box center [473, 55] width 29 height 17
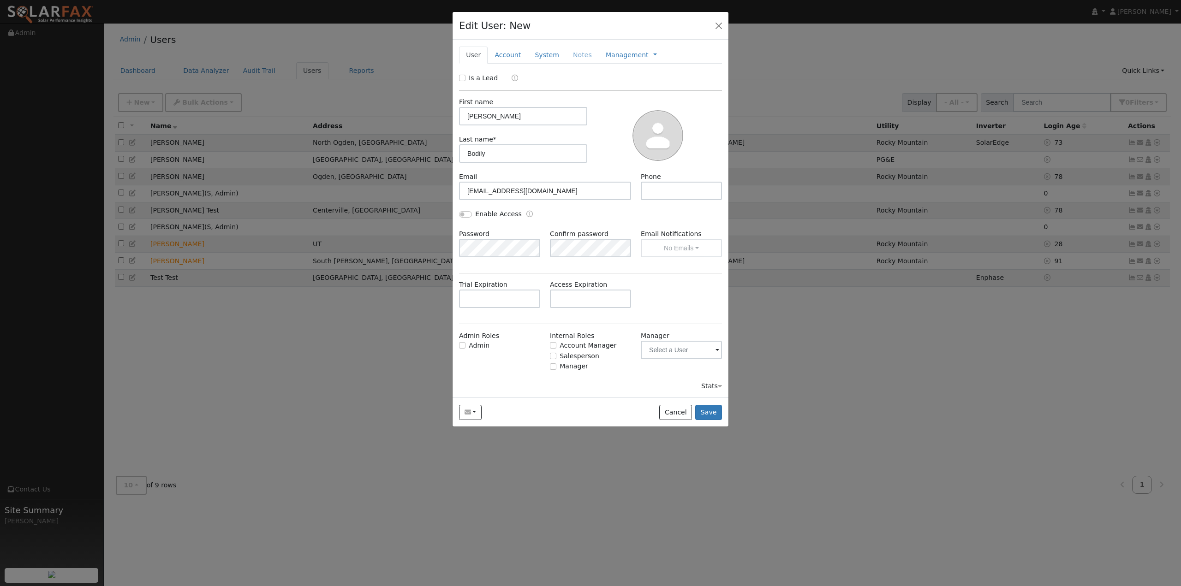
click at [622, 85] on div "Is a Lead First name [PERSON_NAME] Last name * Bodily Email [PERSON_NAME][EMAIL…" at bounding box center [590, 232] width 263 height 318
click at [477, 415] on button "button" at bounding box center [470, 413] width 23 height 16
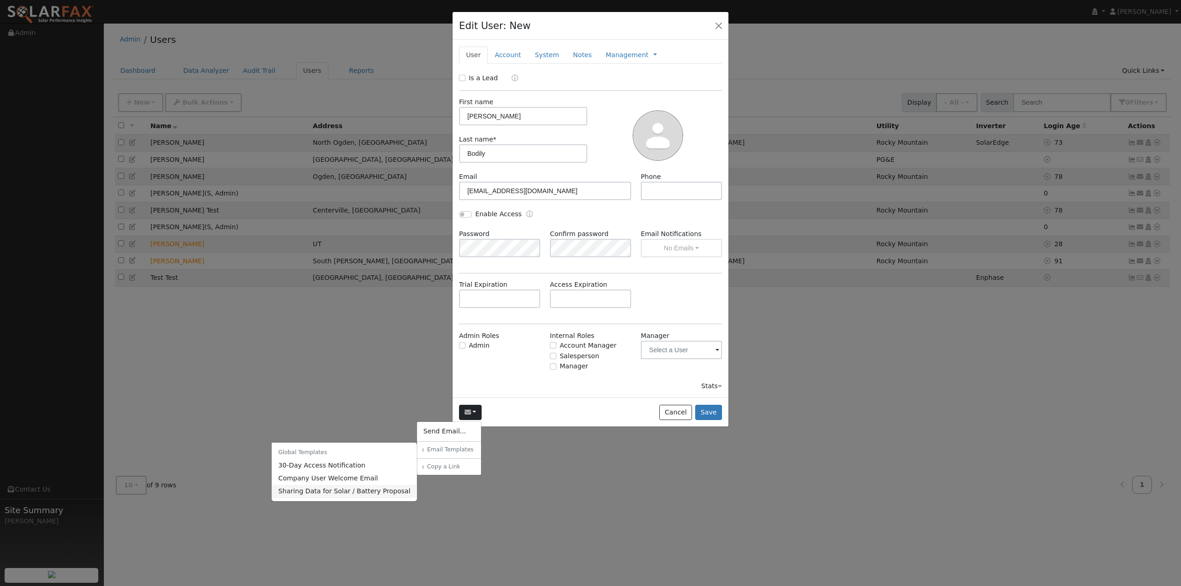
click at [340, 492] on link "Sharing Data for Solar / Battery Proposal" at bounding box center [344, 491] width 145 height 13
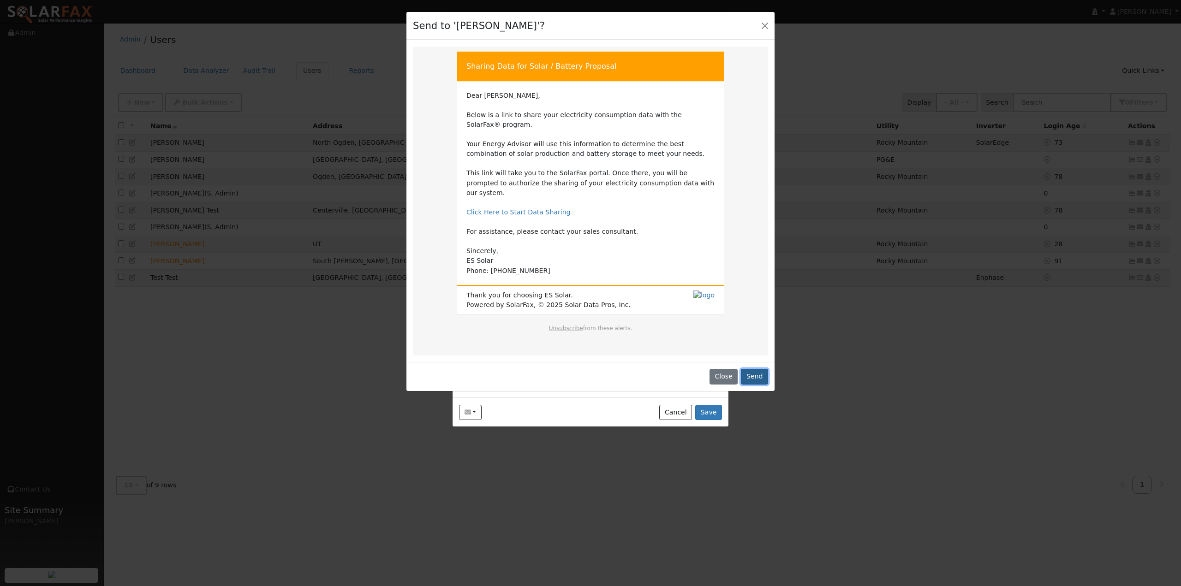
click at [755, 369] on button "Send" at bounding box center [754, 377] width 27 height 16
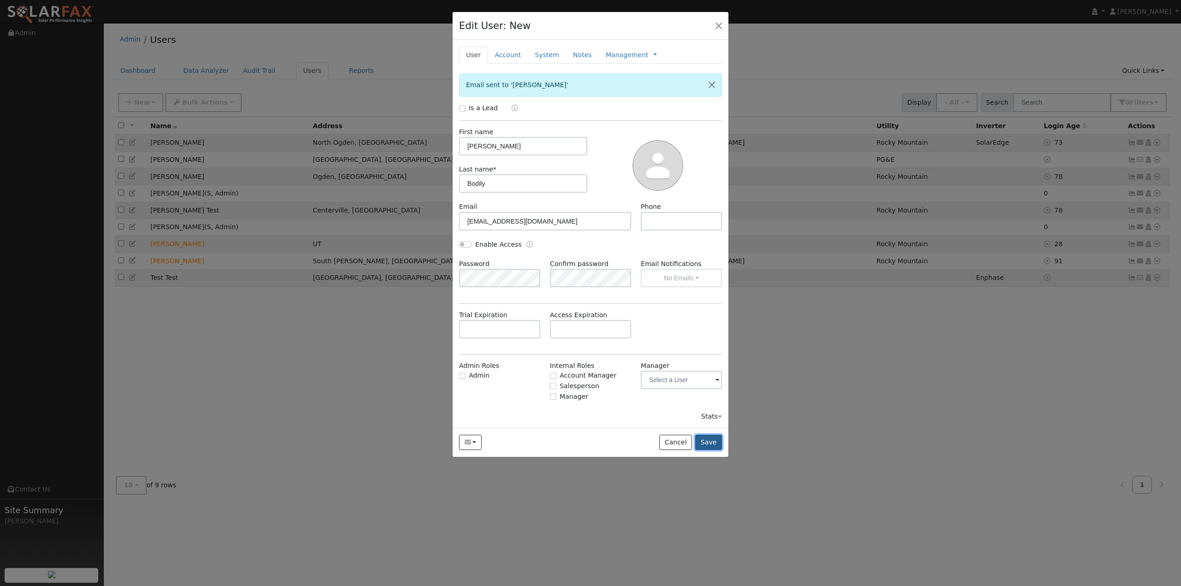
click at [719, 439] on button "Save" at bounding box center [708, 443] width 27 height 16
